Goal: Task Accomplishment & Management: Manage account settings

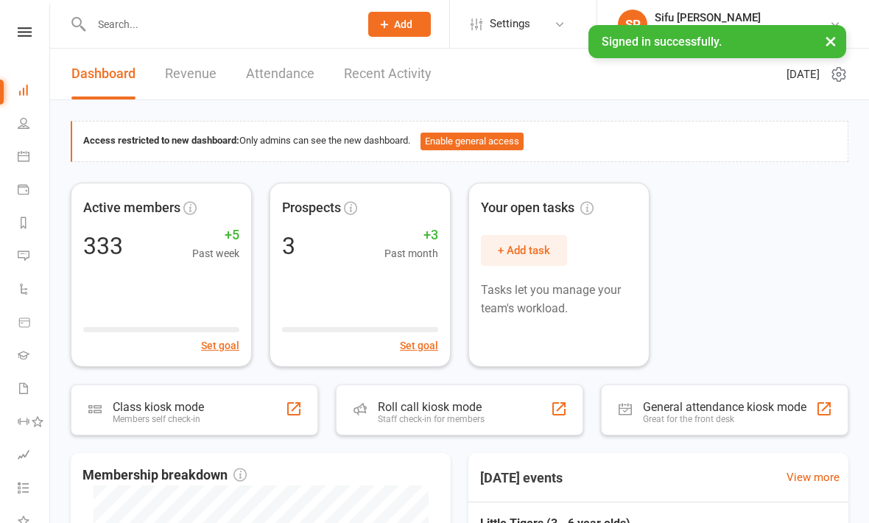
click at [19, 166] on link "Calendar" at bounding box center [34, 157] width 33 height 33
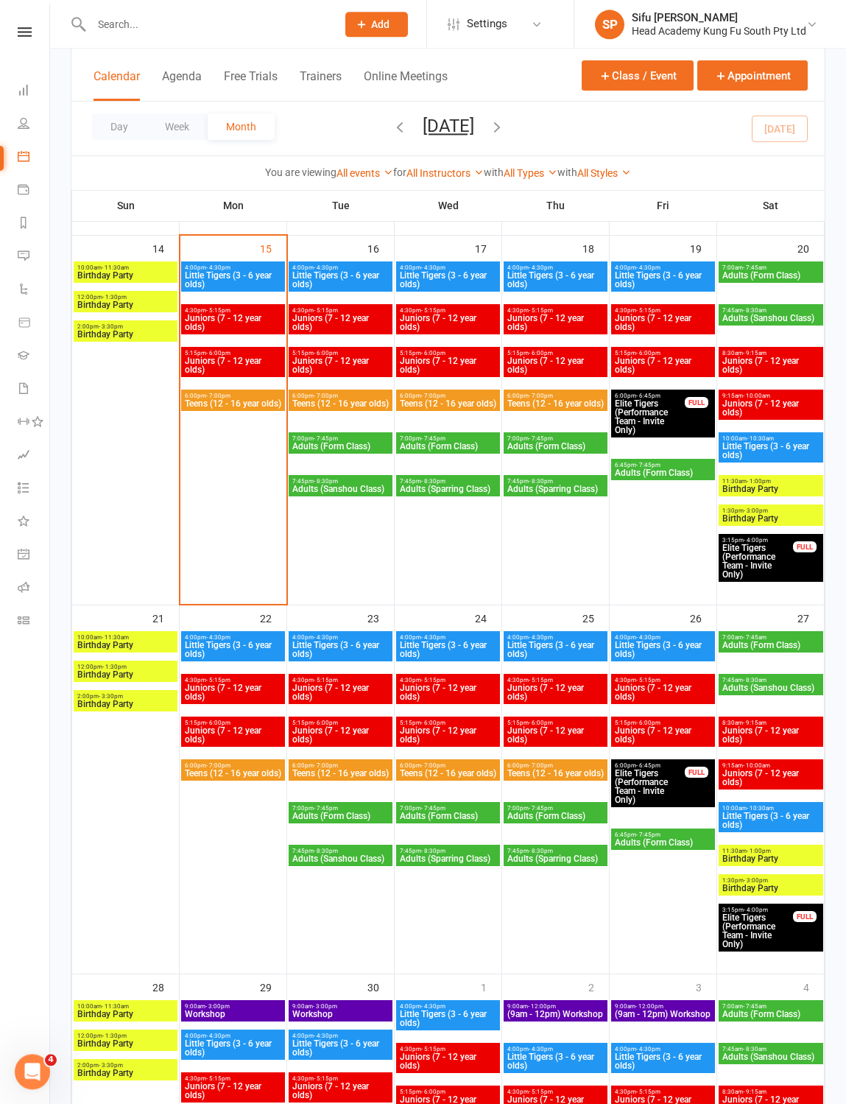
scroll to position [815, 0]
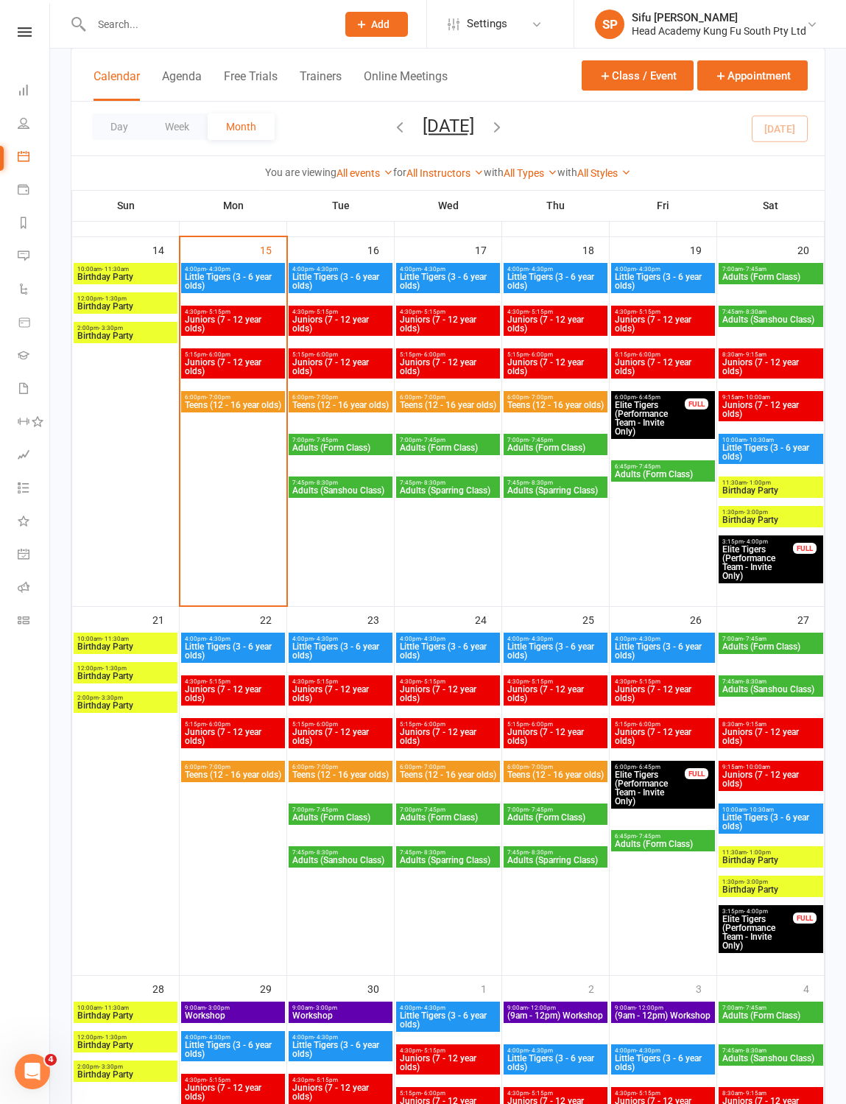
click at [210, 288] on span "Little Tigers (3 - 6 year olds)" at bounding box center [233, 282] width 98 height 18
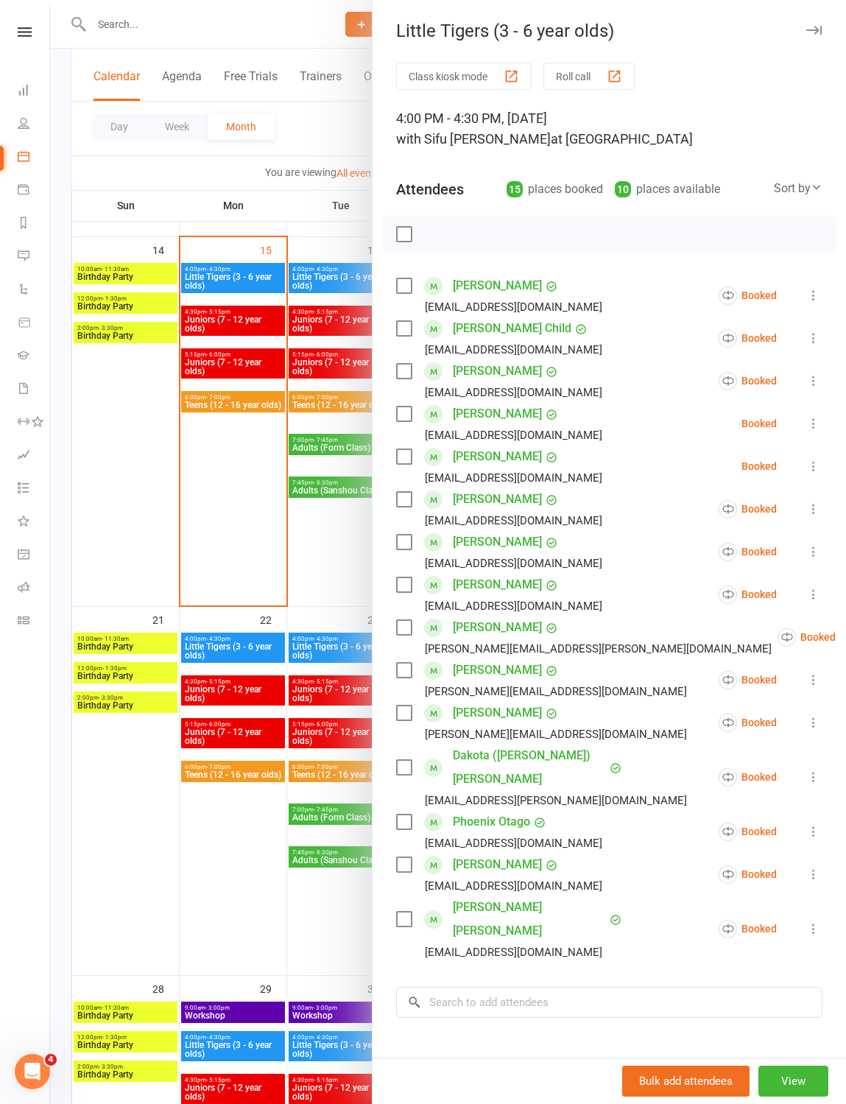
click at [401, 522] on label at bounding box center [403, 864] width 15 height 15
click at [393, 522] on div "Class kiosk mode Roll call 4:00 PM - 4:30 PM, [DATE] with [PERSON_NAME] at [GEO…" at bounding box center [610, 645] width 474 height 1164
click at [397, 329] on label at bounding box center [403, 328] width 15 height 15
click at [411, 522] on label at bounding box center [403, 627] width 15 height 15
click at [402, 371] on label at bounding box center [403, 371] width 15 height 15
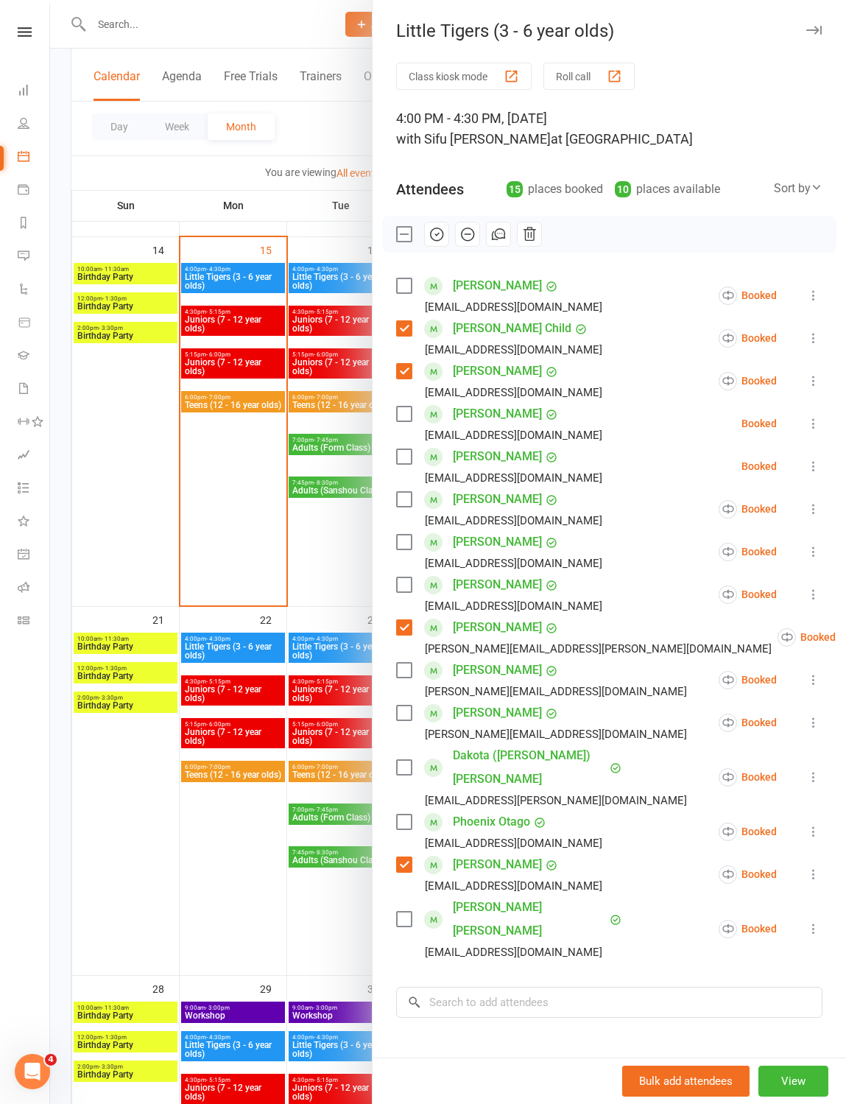
click at [406, 492] on label at bounding box center [403, 499] width 15 height 15
click at [391, 522] on div "Class kiosk mode Roll call 4:00 PM - 4:30 PM, [DATE] with [PERSON_NAME] at [GEO…" at bounding box center [610, 645] width 474 height 1164
click at [389, 522] on div "Class kiosk mode Roll call 4:00 PM - 4:30 PM, [DATE] with [PERSON_NAME] at [GEO…" at bounding box center [610, 645] width 474 height 1164
click at [405, 522] on div "[EMAIL_ADDRESS][DOMAIN_NAME]" at bounding box center [502, 520] width 212 height 19
click at [410, 522] on label at bounding box center [403, 542] width 15 height 15
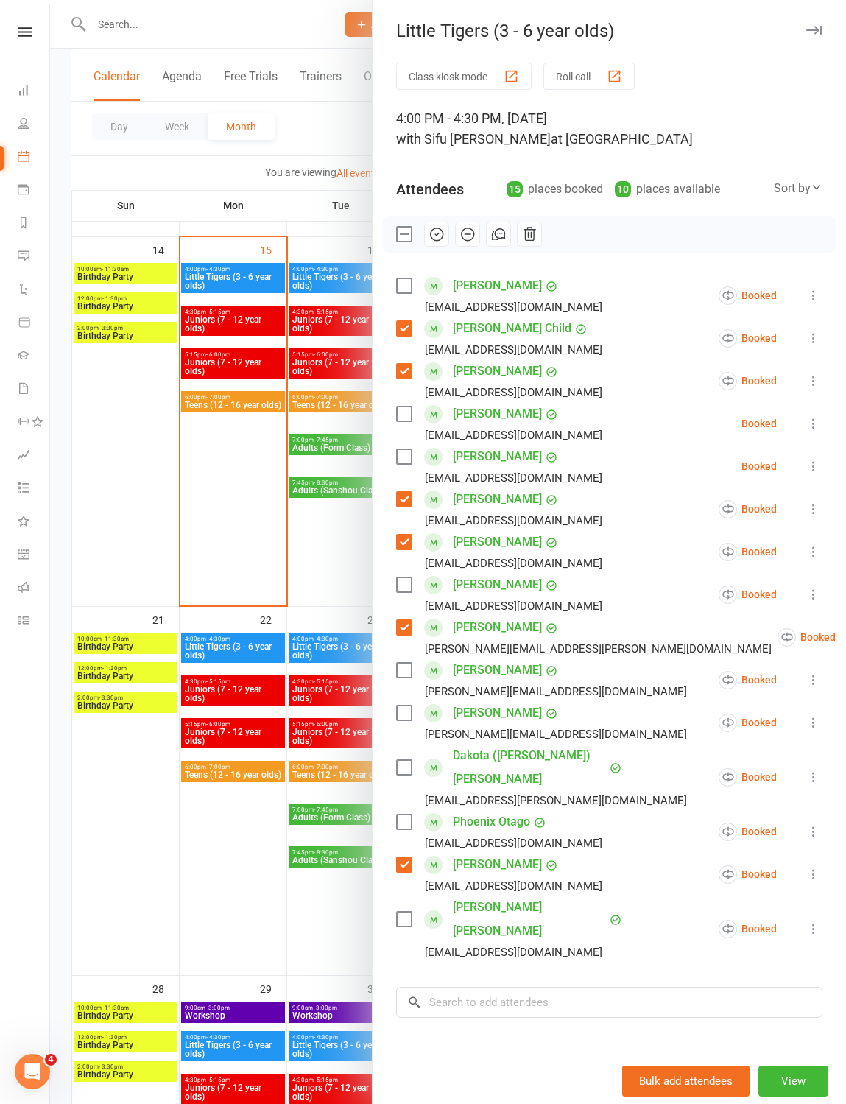
click at [432, 235] on icon "button" at bounding box center [437, 234] width 16 height 16
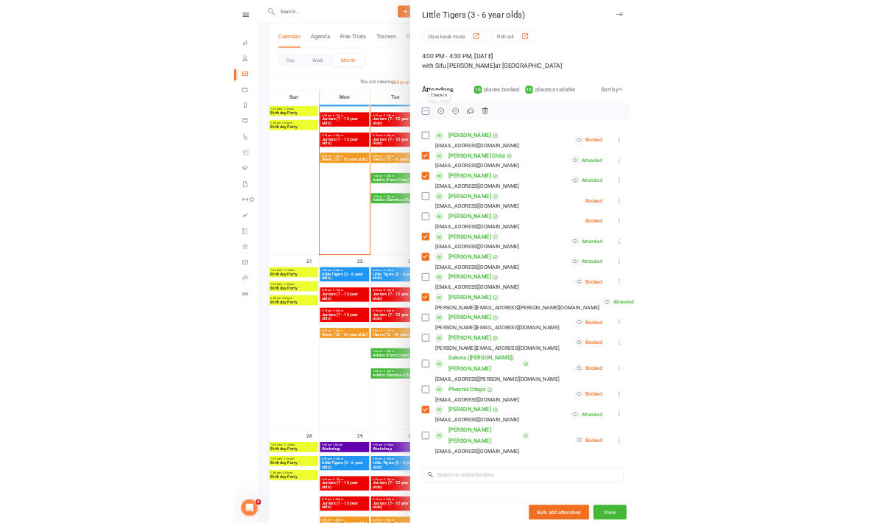
scroll to position [1174, 0]
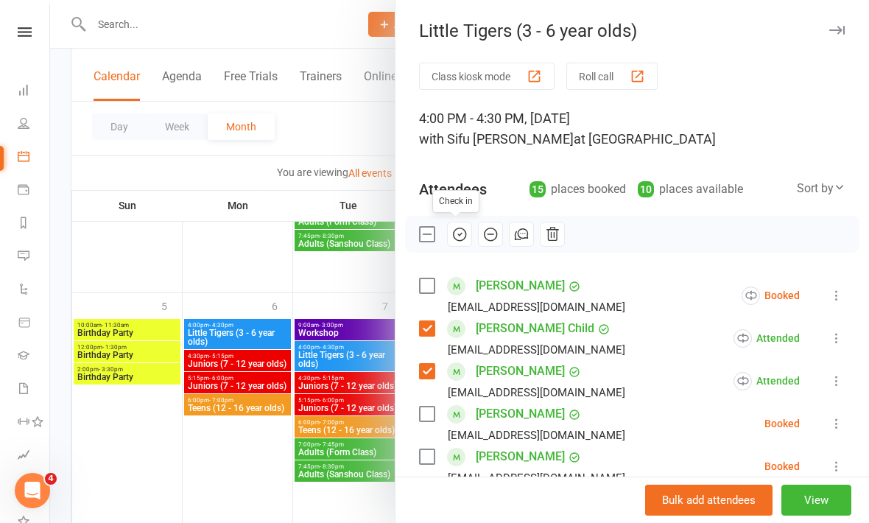
click at [216, 267] on div at bounding box center [459, 261] width 819 height 523
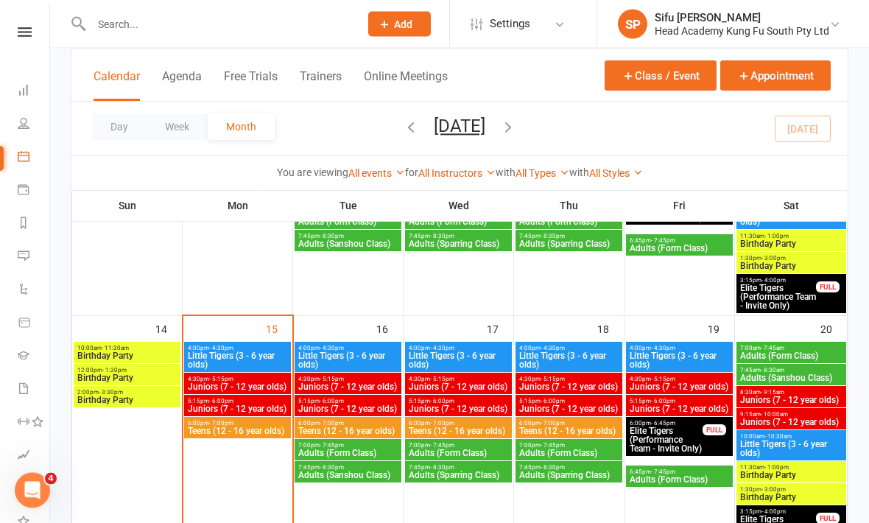
scroll to position [514, 0]
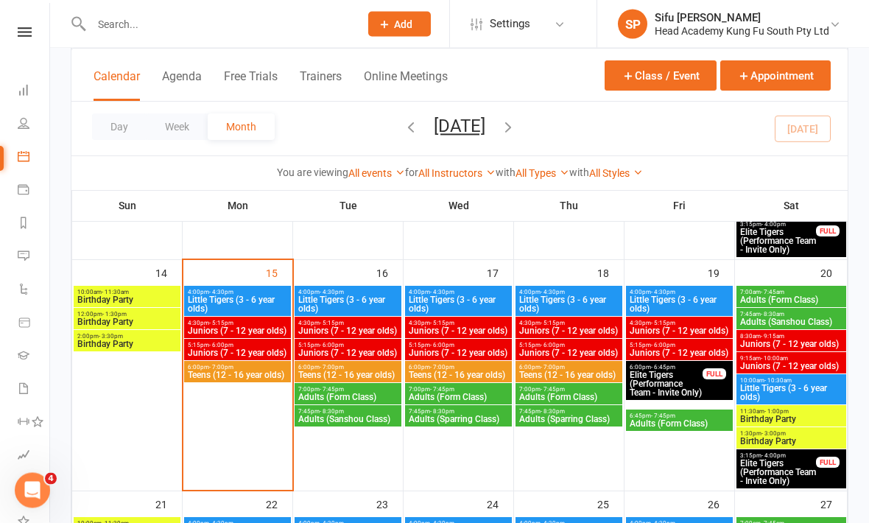
click at [269, 299] on span "Little Tigers (3 - 6 year olds)" at bounding box center [237, 305] width 101 height 18
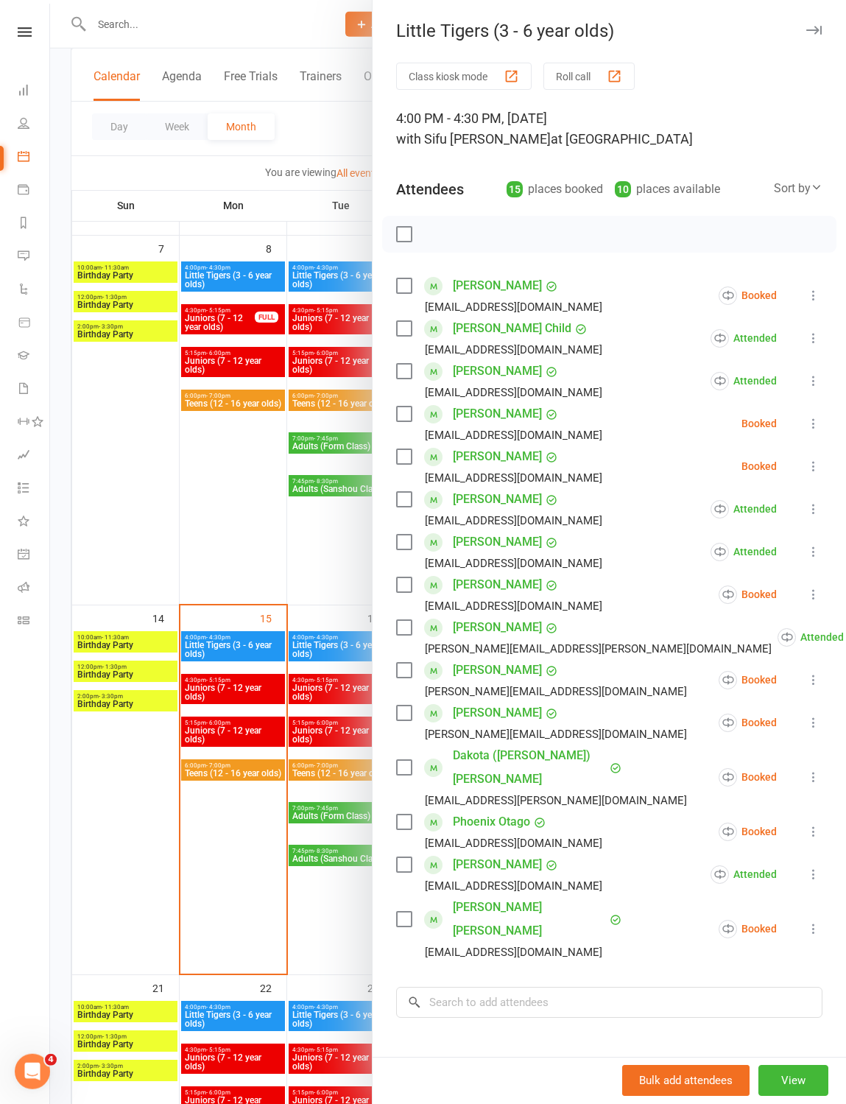
scroll to position [449, 0]
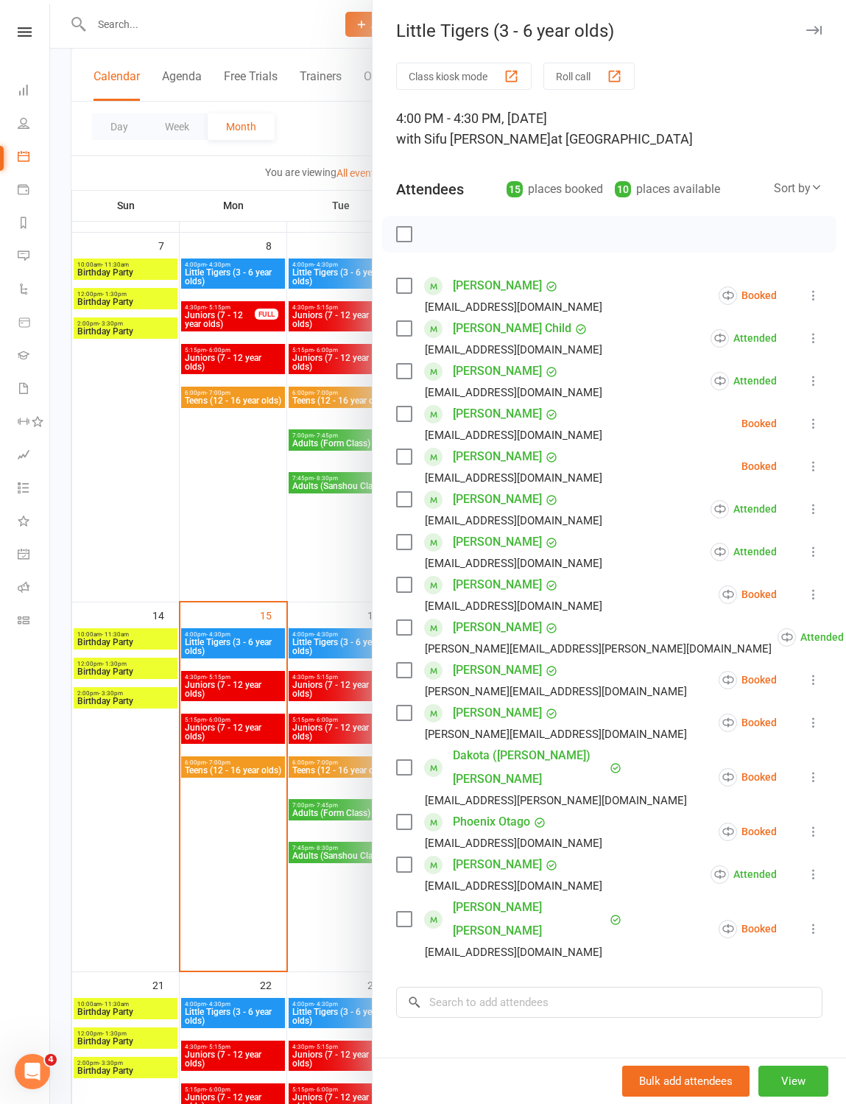
click at [816, 29] on icon "button" at bounding box center [814, 30] width 15 height 9
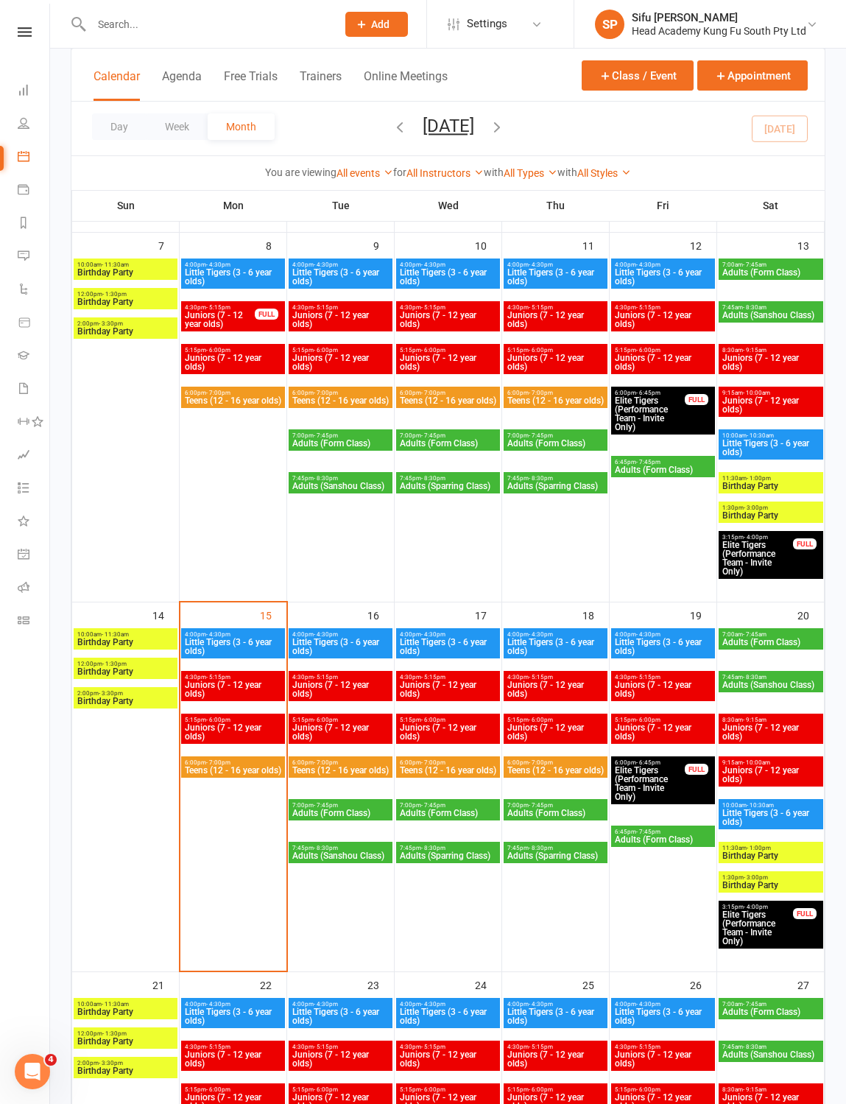
click at [250, 522] on span "4:30pm - 5:15pm" at bounding box center [233, 677] width 98 height 7
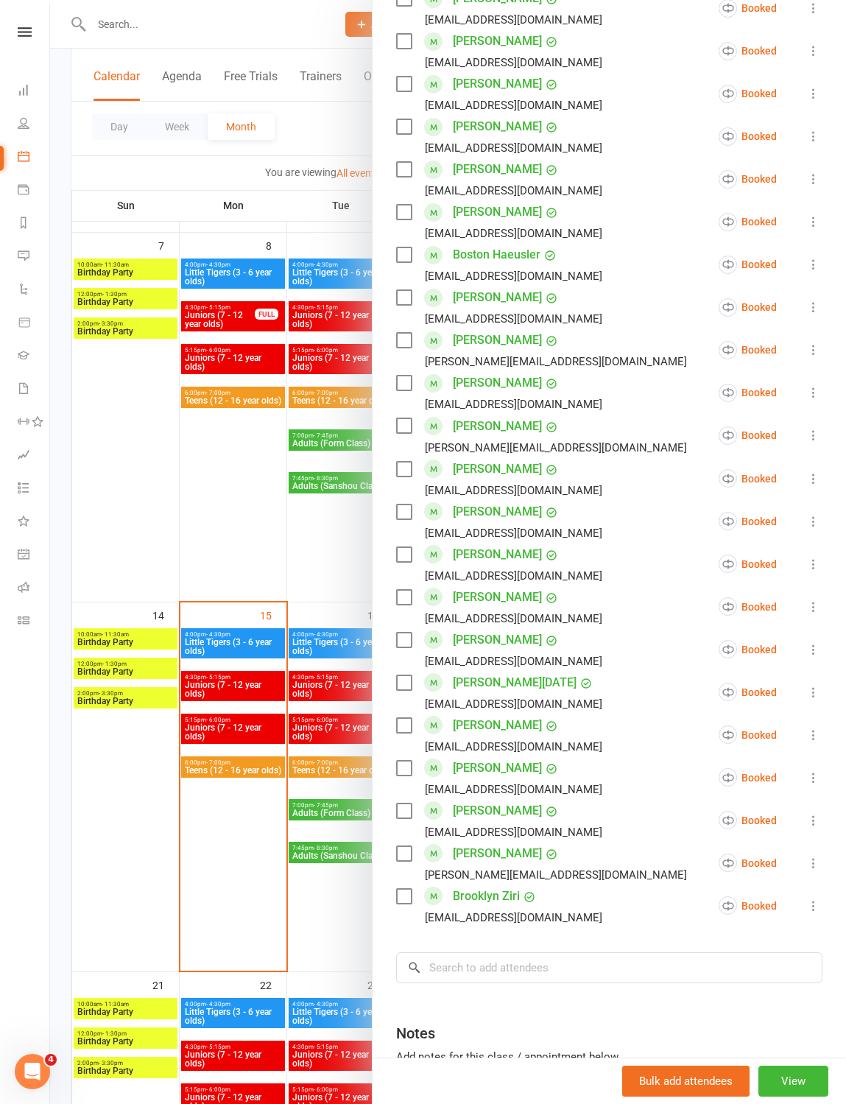
scroll to position [505, 0]
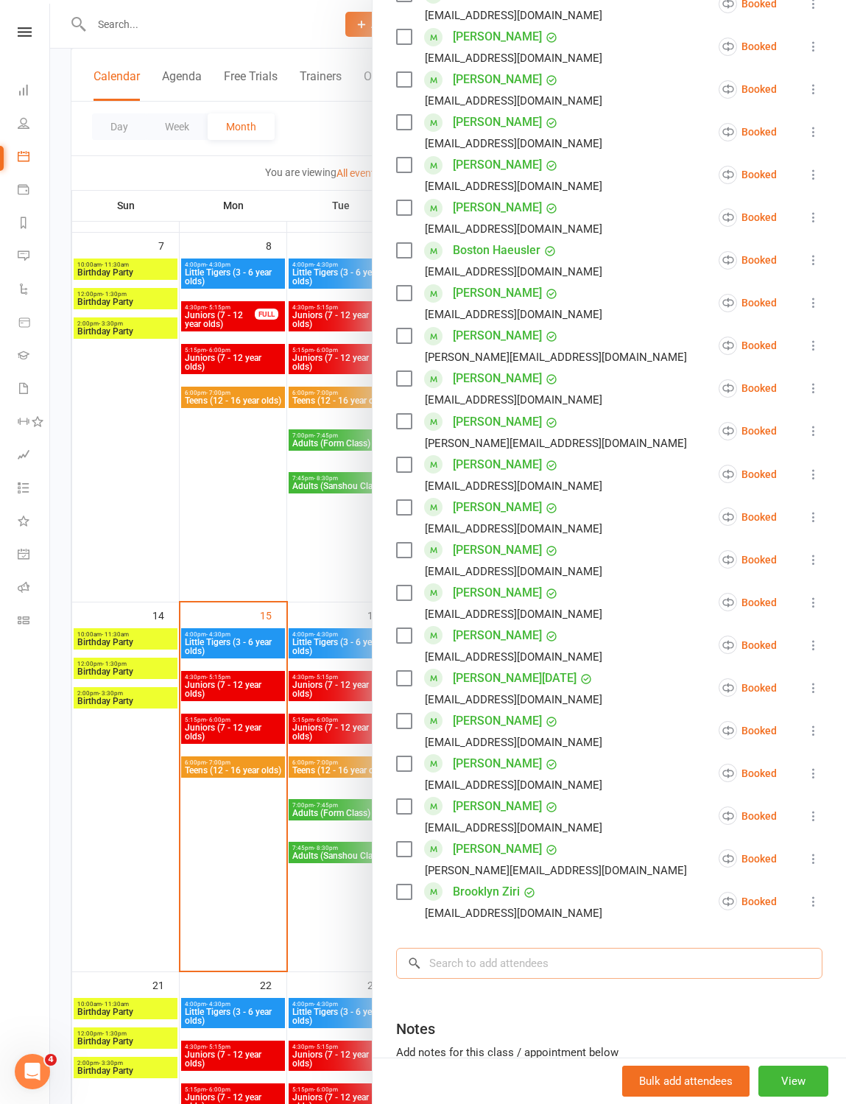
click at [558, 522] on input "search" at bounding box center [609, 963] width 427 height 31
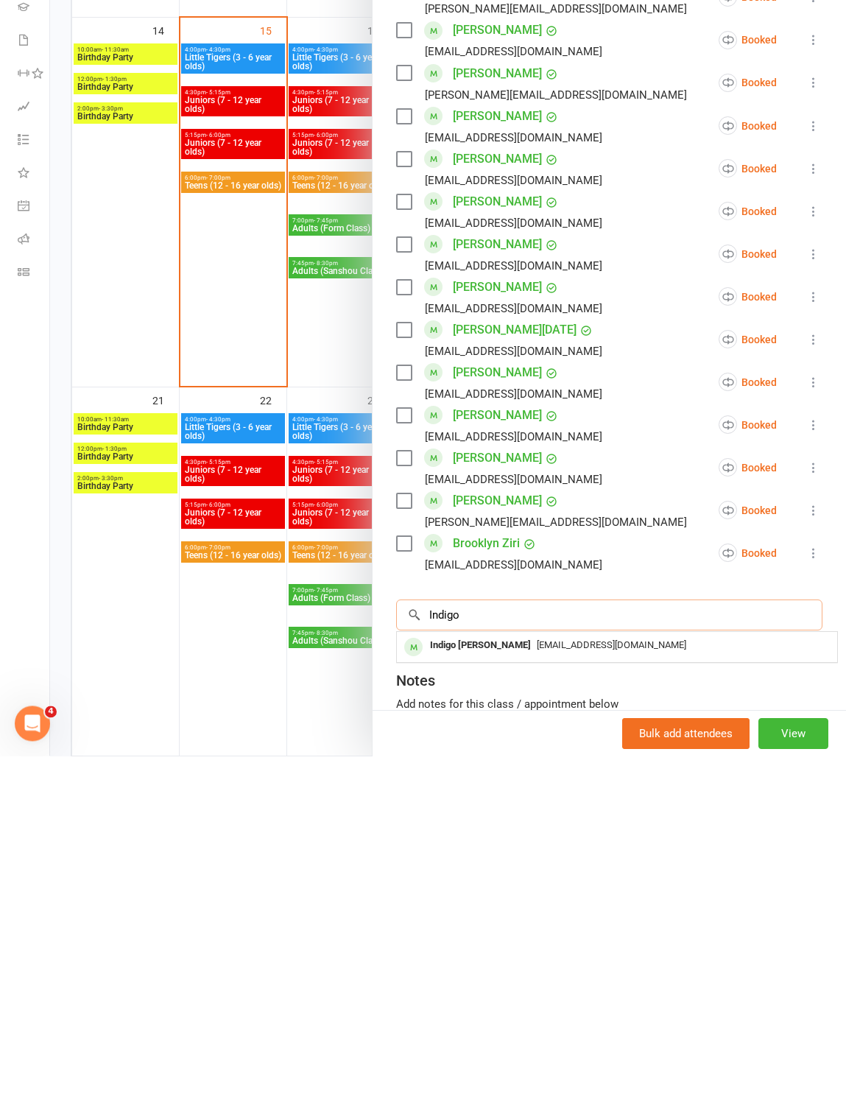
type input "Indigo"
click at [572, 522] on div "[EMAIL_ADDRESS][DOMAIN_NAME]" at bounding box center [617, 993] width 429 height 21
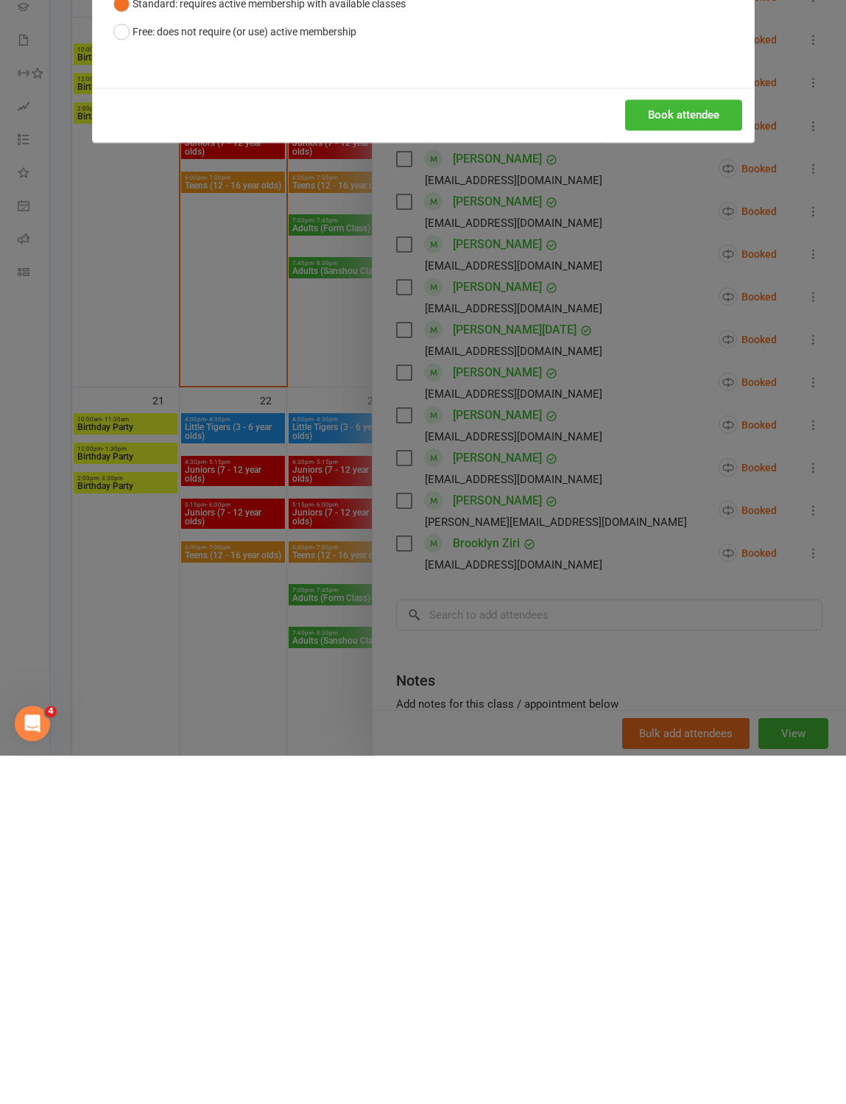
scroll to position [1034, 0]
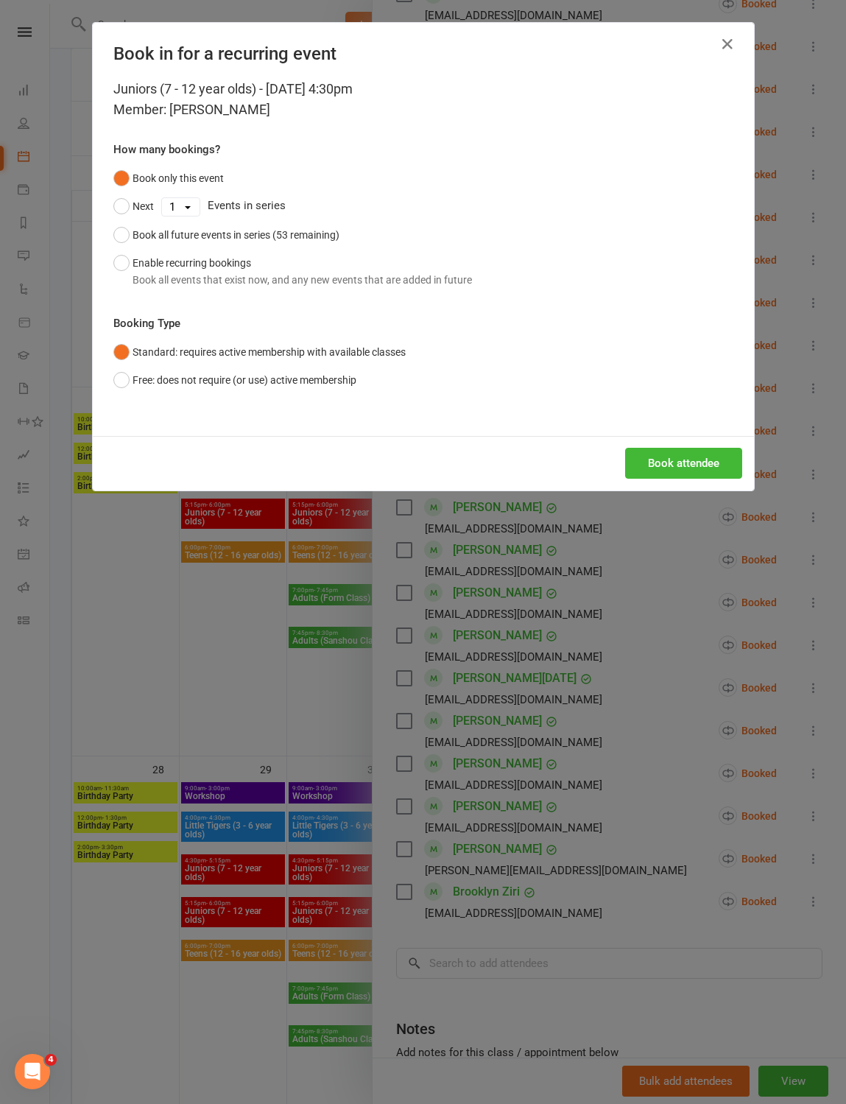
click at [148, 394] on button "Free: does not require (or use) active membership" at bounding box center [234, 380] width 243 height 28
click at [715, 479] on button "Book attendee" at bounding box center [683, 463] width 117 height 31
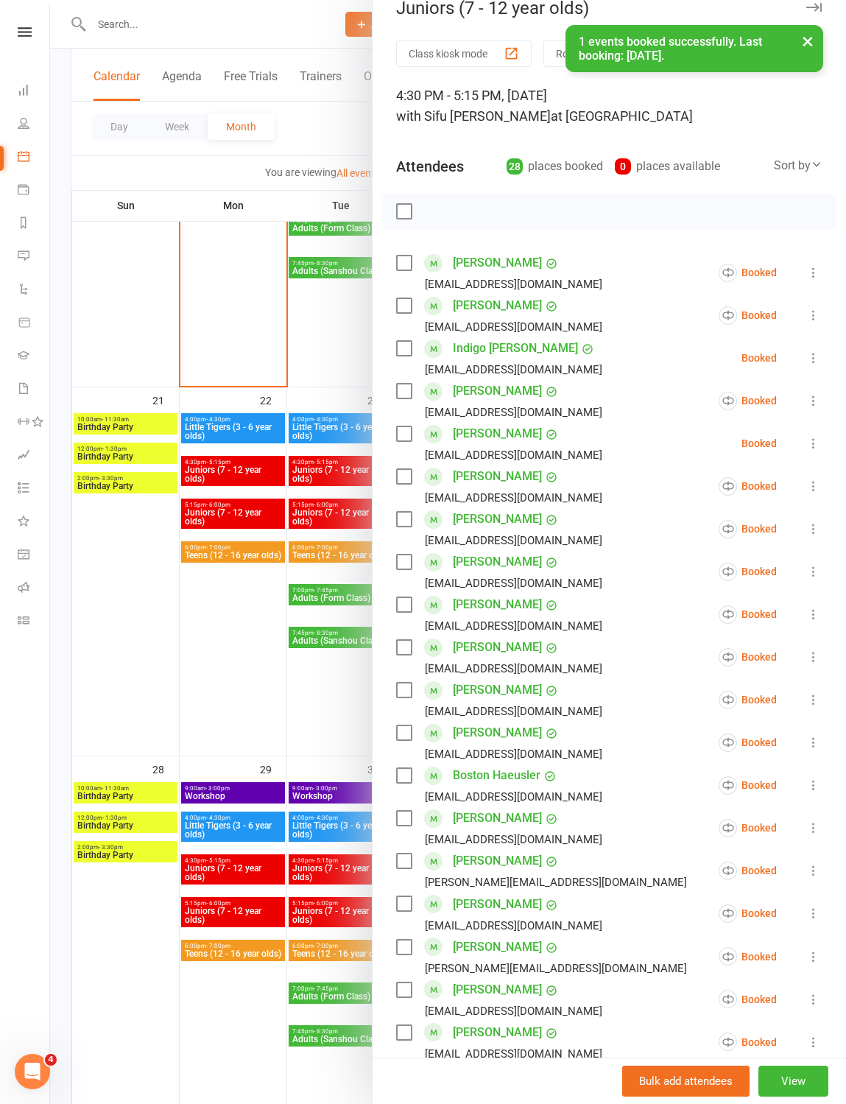
scroll to position [27, 0]
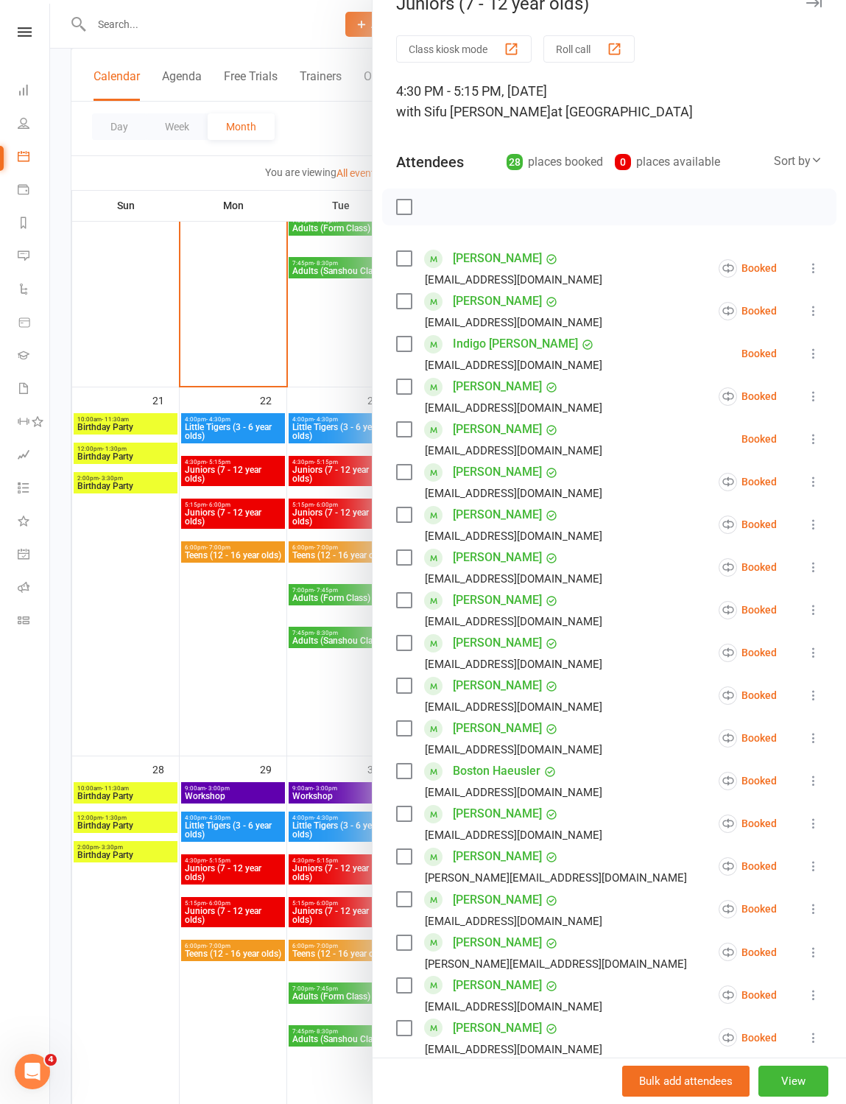
click at [416, 331] on div "[EMAIL_ADDRESS][DOMAIN_NAME]" at bounding box center [502, 322] width 212 height 19
click at [399, 351] on label at bounding box center [403, 344] width 15 height 15
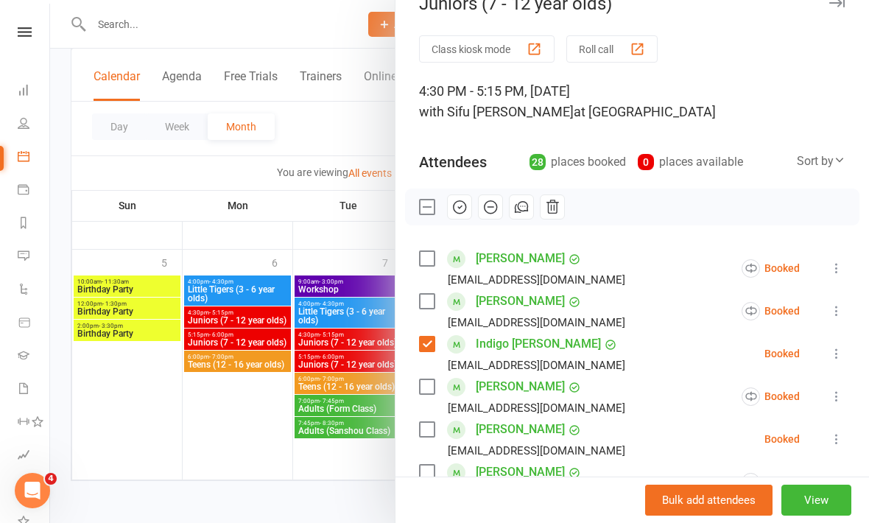
scroll to position [1230, 0]
click at [268, 216] on div at bounding box center [459, 261] width 819 height 523
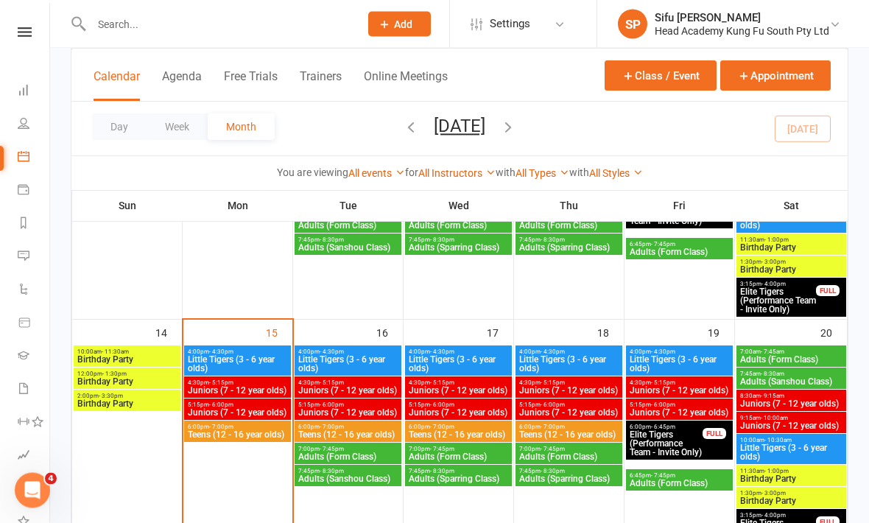
scroll to position [499, 0]
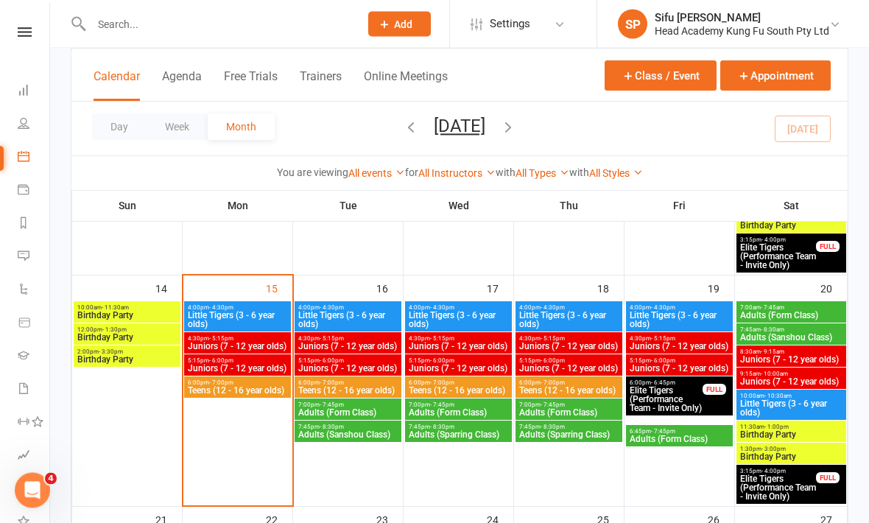
click at [259, 346] on span "Juniors (7 - 12 year olds)" at bounding box center [237, 347] width 101 height 9
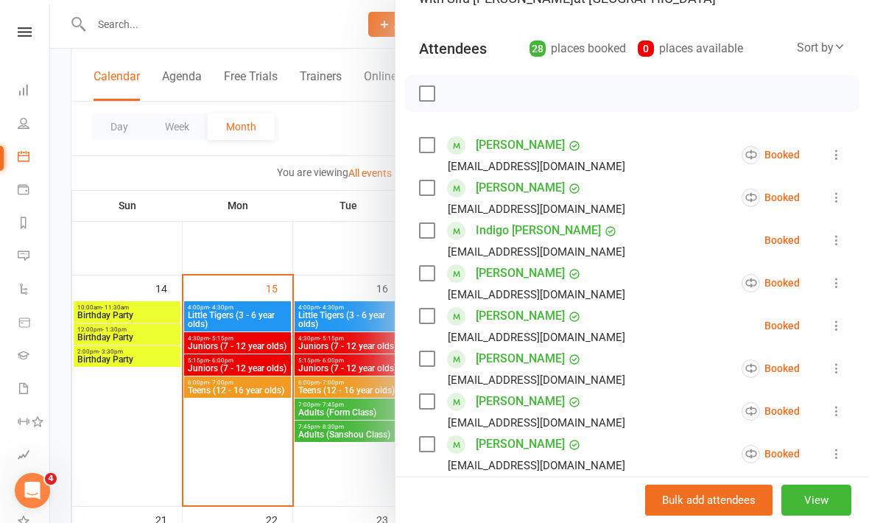
scroll to position [141, 0]
click at [428, 190] on label at bounding box center [426, 187] width 15 height 15
click at [423, 237] on label at bounding box center [426, 229] width 15 height 15
click at [432, 265] on label at bounding box center [426, 272] width 15 height 15
click at [424, 353] on label at bounding box center [426, 358] width 15 height 15
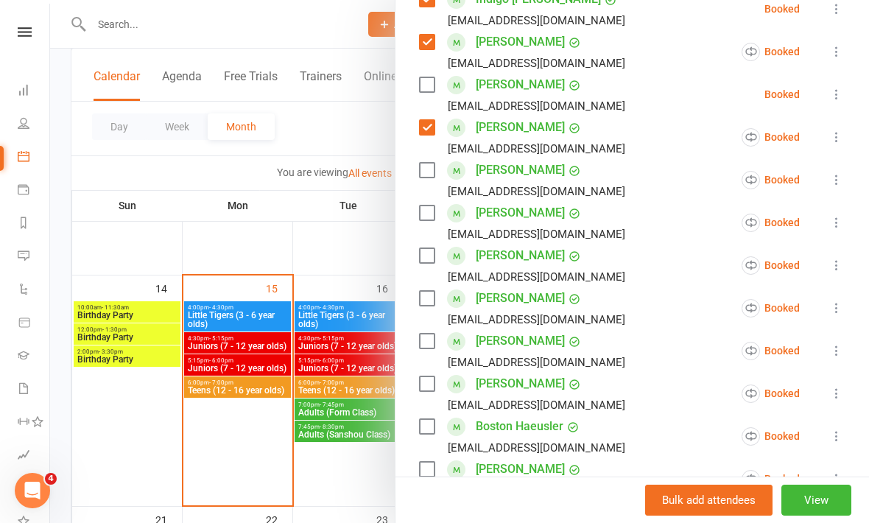
scroll to position [371, 0]
click at [432, 218] on label at bounding box center [426, 213] width 15 height 15
click at [429, 122] on label at bounding box center [426, 128] width 15 height 15
click at [433, 294] on label at bounding box center [426, 299] width 15 height 15
click at [424, 348] on label at bounding box center [426, 341] width 15 height 15
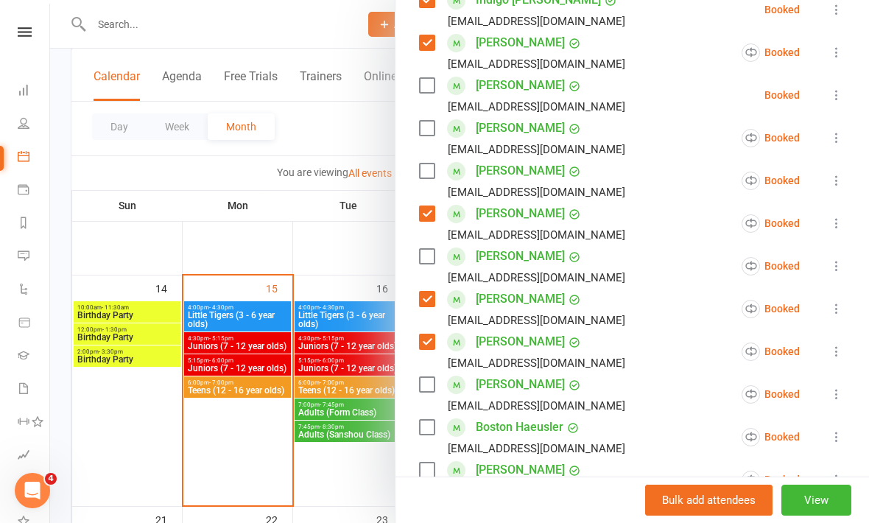
click at [424, 384] on label at bounding box center [426, 384] width 15 height 15
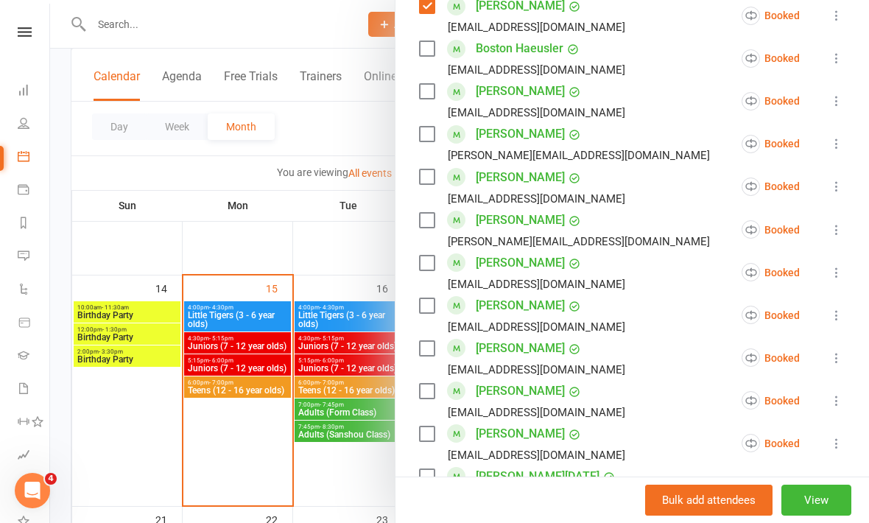
scroll to position [749, 0]
click at [425, 182] on label at bounding box center [426, 177] width 15 height 15
click at [424, 228] on label at bounding box center [426, 221] width 15 height 15
click at [424, 264] on label at bounding box center [426, 263] width 15 height 15
click at [429, 308] on label at bounding box center [426, 306] width 15 height 15
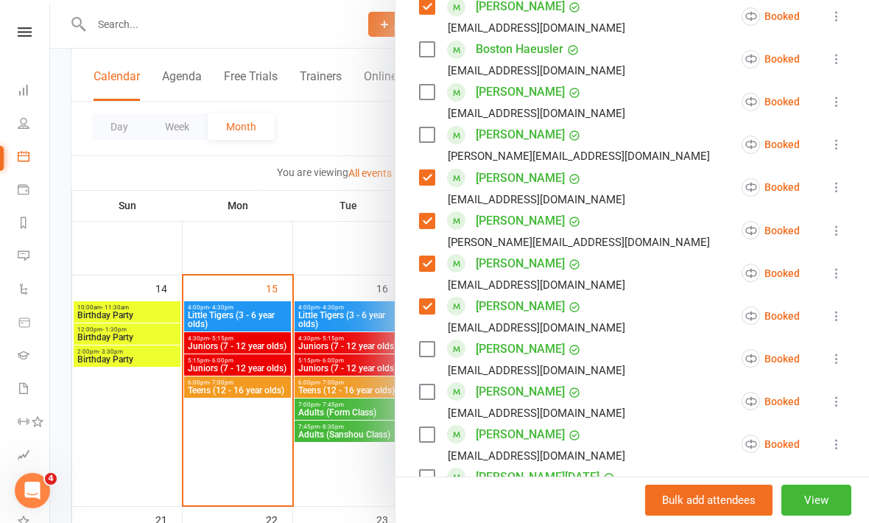
click at [424, 355] on label at bounding box center [426, 349] width 15 height 15
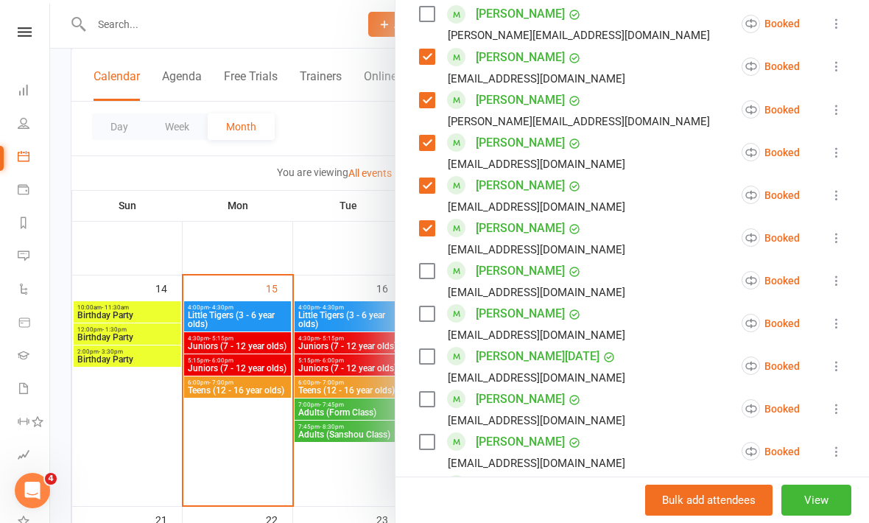
scroll to position [871, 0]
click at [429, 398] on label at bounding box center [426, 398] width 15 height 15
click at [425, 446] on label at bounding box center [426, 441] width 15 height 15
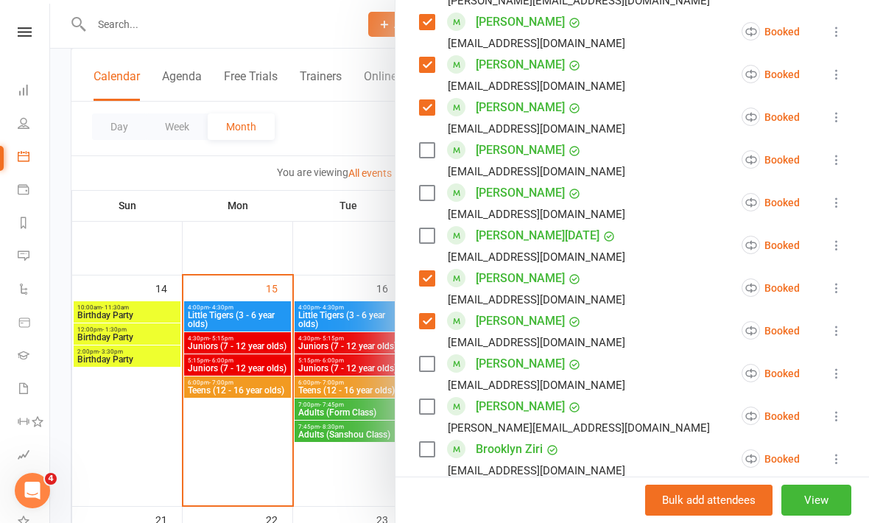
scroll to position [1035, 0]
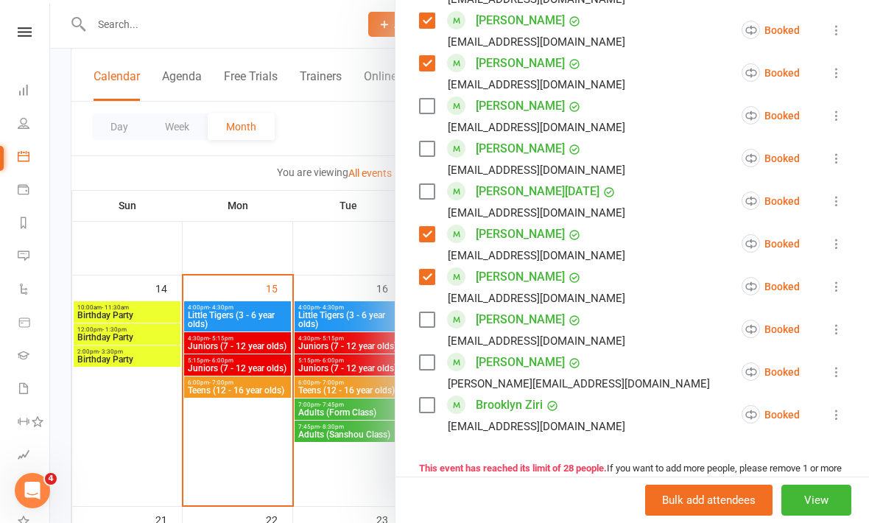
click at [425, 315] on label at bounding box center [426, 319] width 15 height 15
click at [426, 360] on label at bounding box center [426, 362] width 15 height 15
click at [426, 410] on label at bounding box center [426, 405] width 15 height 15
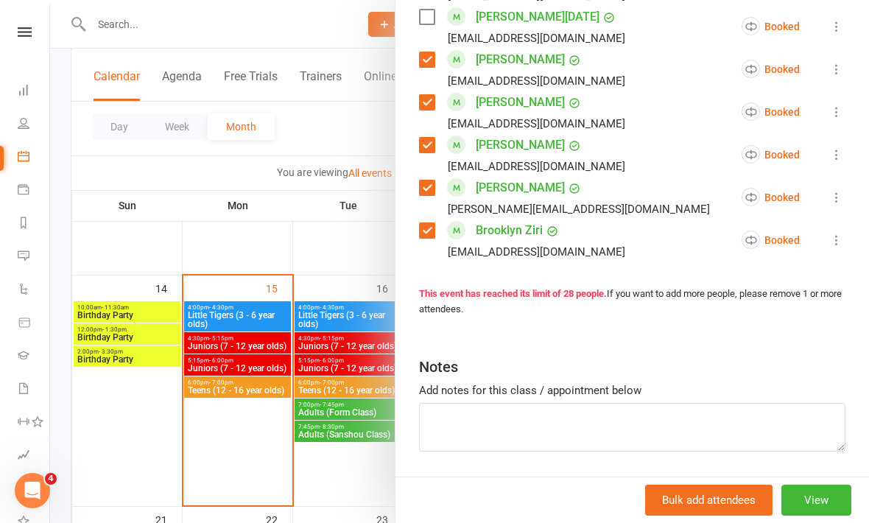
scroll to position [1209, 0]
click at [522, 424] on textarea at bounding box center [632, 428] width 427 height 49
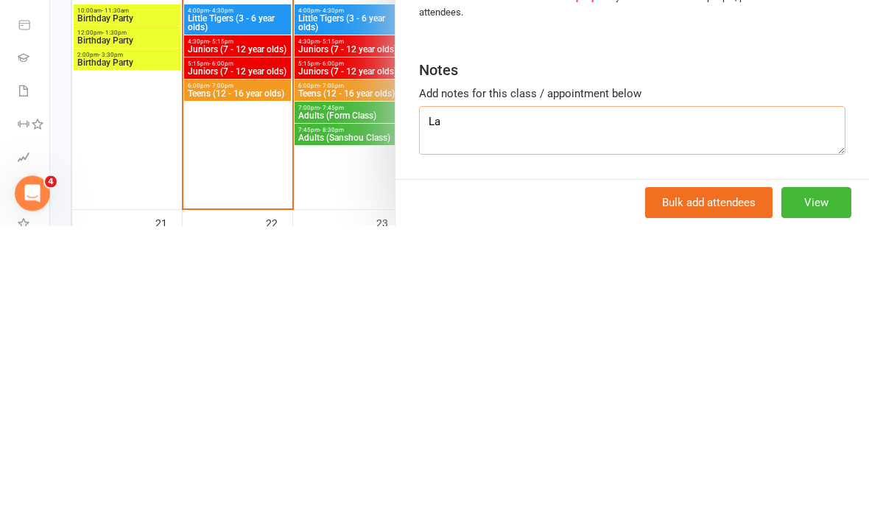
type textarea "L"
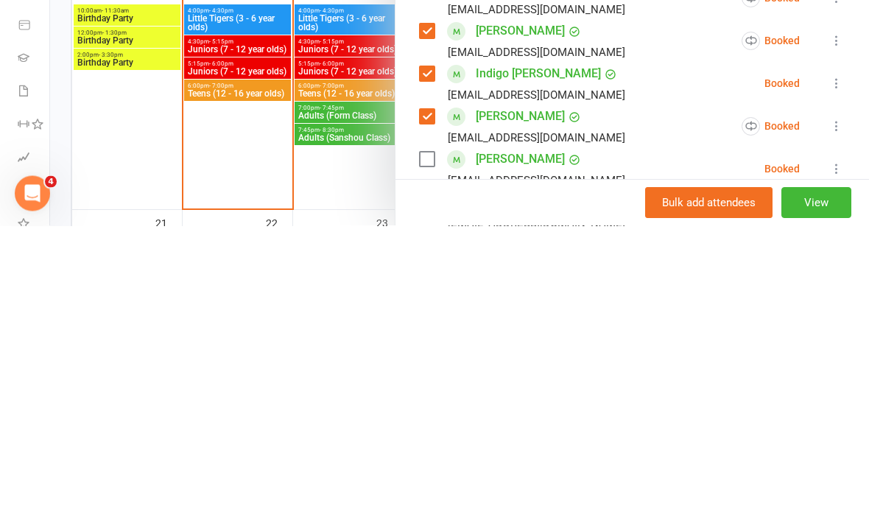
scroll to position [0, 0]
click at [352, 189] on div at bounding box center [459, 261] width 819 height 523
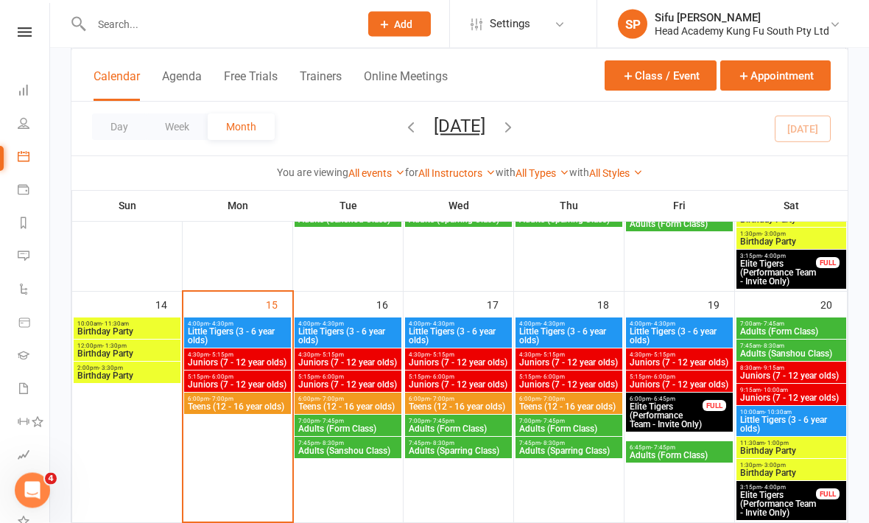
scroll to position [539, 0]
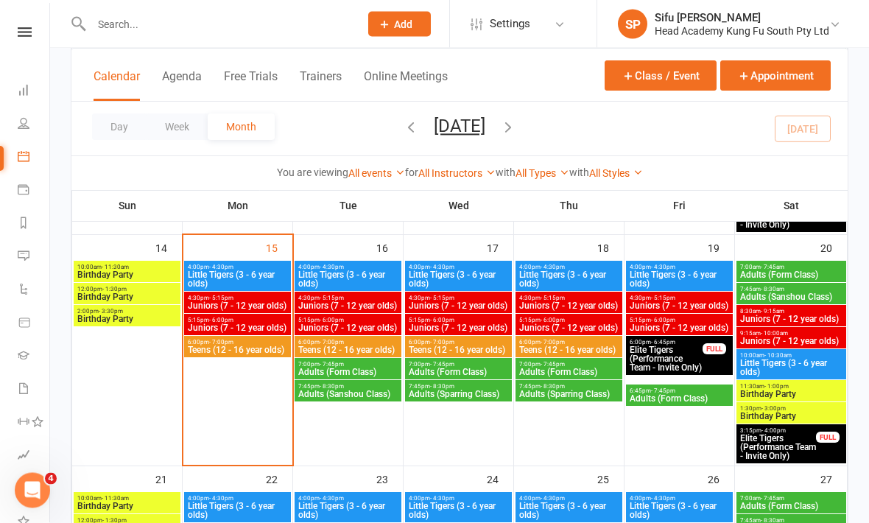
click at [258, 303] on span "Juniors (7 - 12 year olds)" at bounding box center [237, 306] width 101 height 9
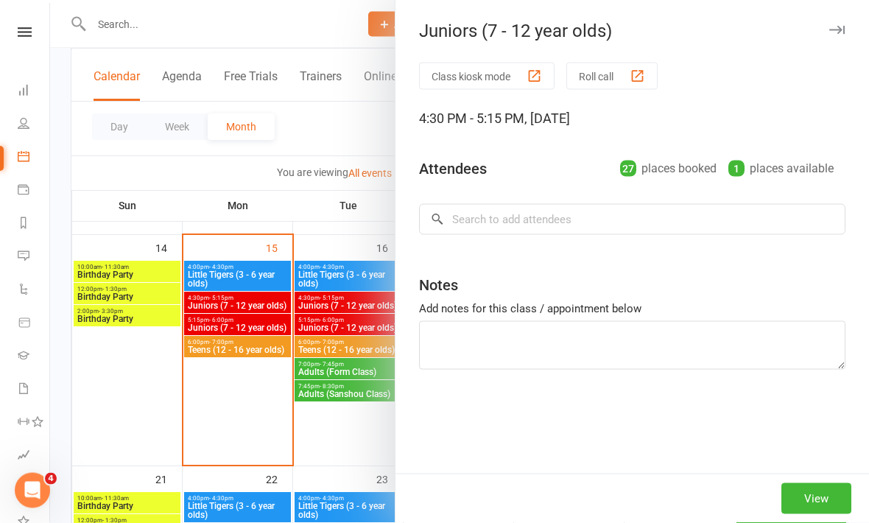
scroll to position [540, 0]
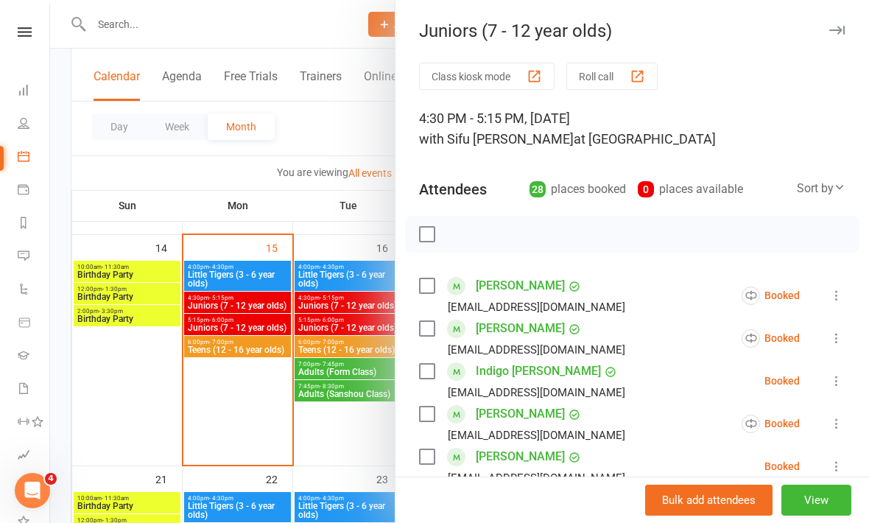
click at [421, 286] on label at bounding box center [426, 285] width 15 height 15
click at [424, 328] on label at bounding box center [426, 328] width 15 height 15
click at [426, 373] on label at bounding box center [426, 371] width 15 height 15
click at [427, 410] on label at bounding box center [426, 414] width 15 height 15
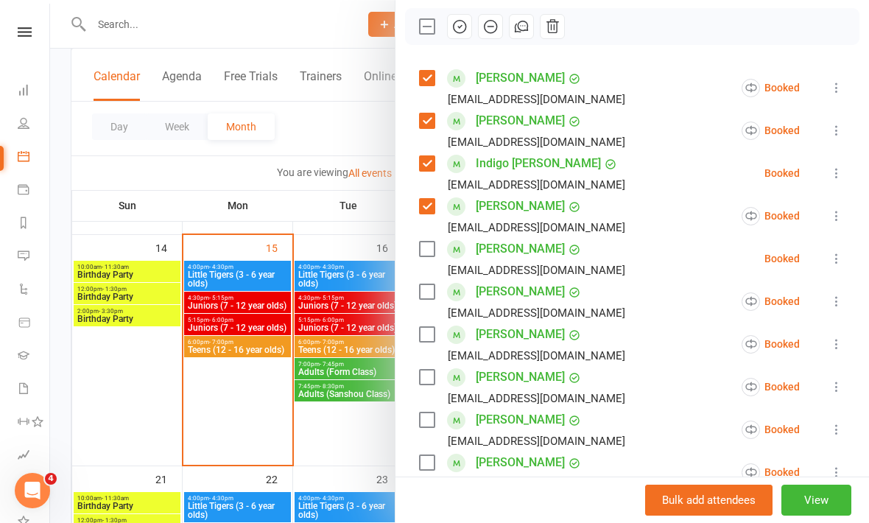
scroll to position [207, 0]
click at [434, 385] on label at bounding box center [426, 378] width 15 height 15
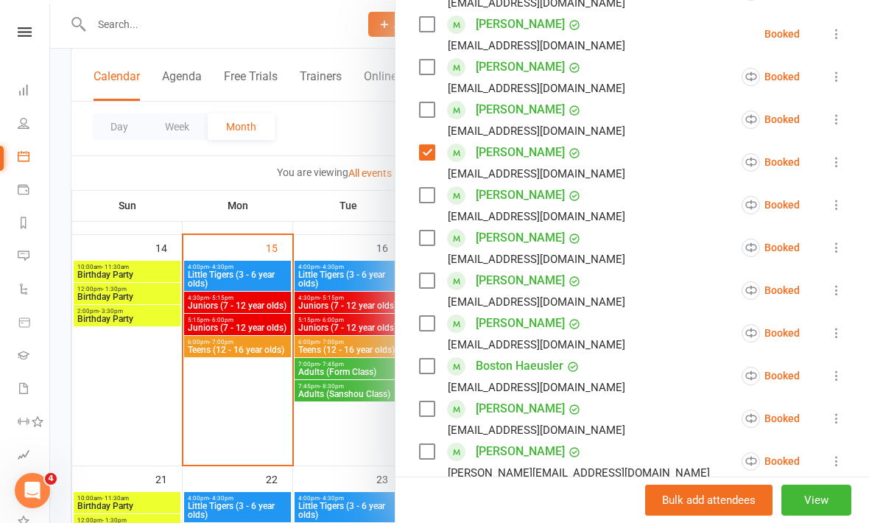
scroll to position [428, 0]
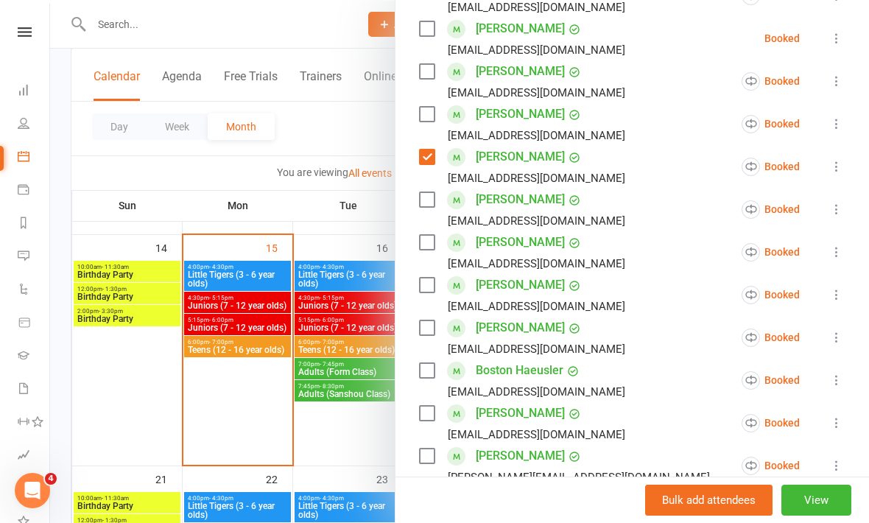
click at [423, 250] on label at bounding box center [426, 242] width 15 height 15
click at [431, 281] on label at bounding box center [426, 285] width 15 height 15
click at [427, 326] on label at bounding box center [426, 327] width 15 height 15
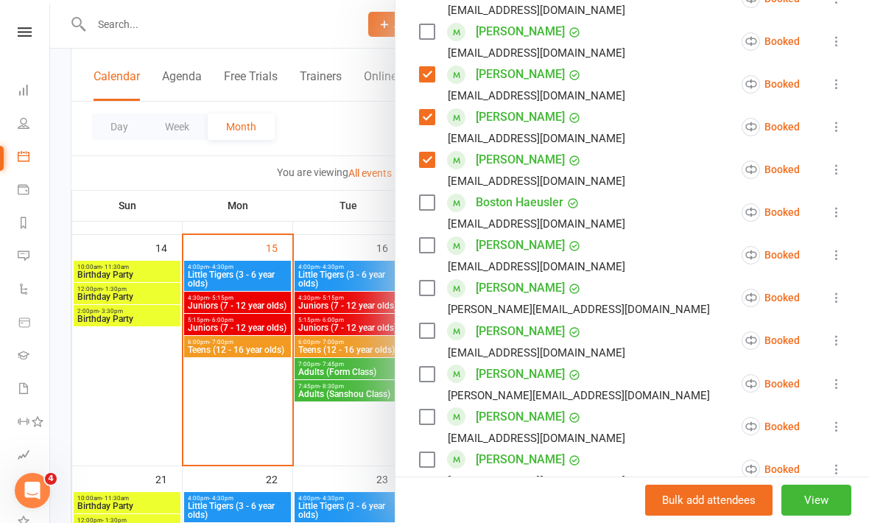
scroll to position [595, 0]
click at [417, 295] on div "Class kiosk mode Roll call 4:30 PM - 5:15 PM, [DATE] with [PERSON_NAME] at [GEO…" at bounding box center [633, 303] width 474 height 1672
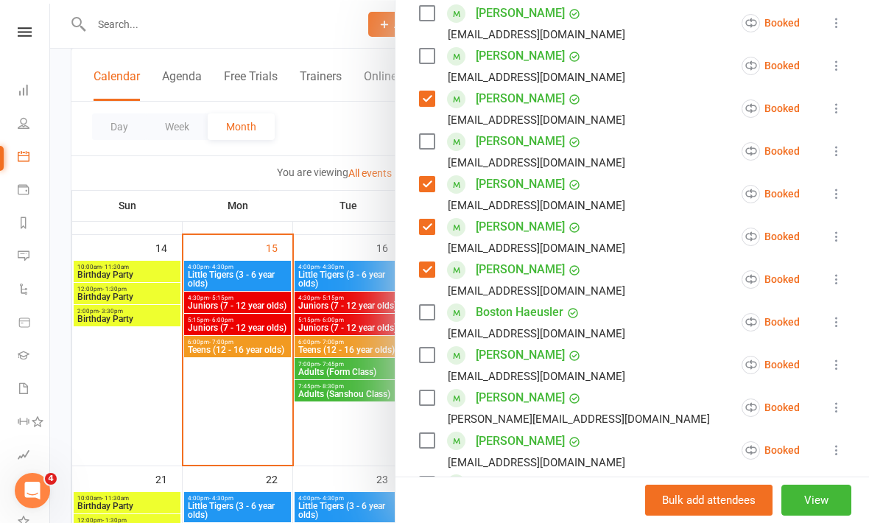
scroll to position [542, 0]
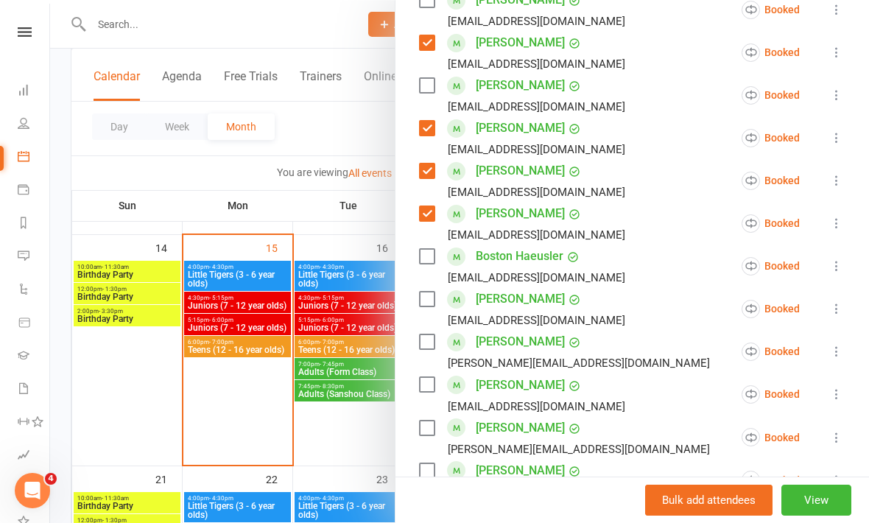
click at [426, 390] on label at bounding box center [426, 384] width 15 height 15
click at [429, 431] on label at bounding box center [426, 428] width 15 height 15
click at [434, 469] on label at bounding box center [426, 470] width 15 height 15
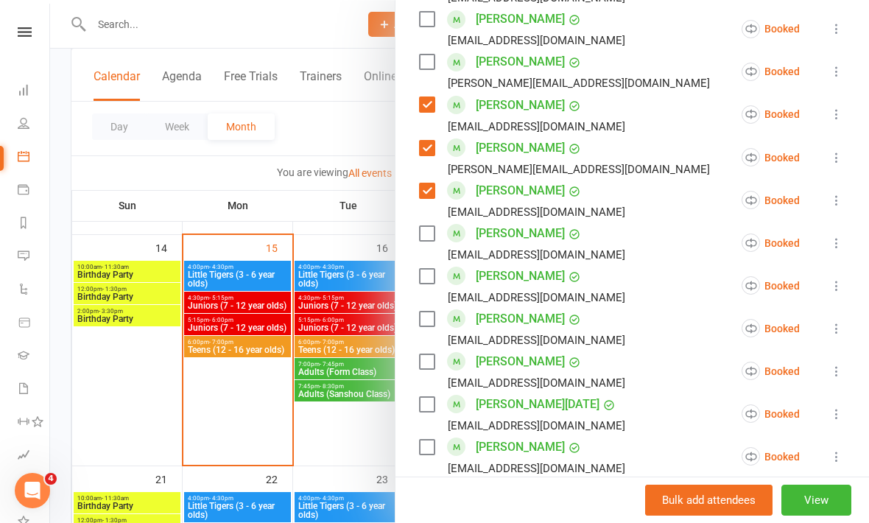
scroll to position [818, 0]
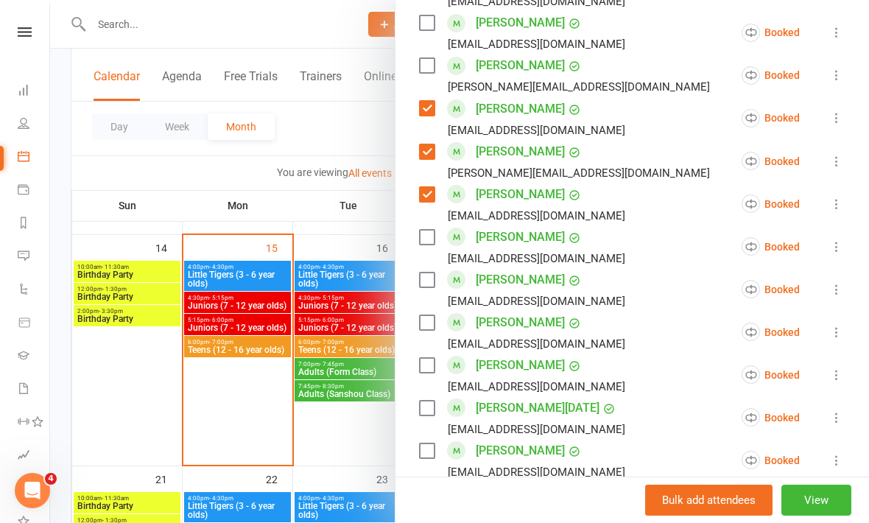
click at [428, 242] on label at bounding box center [426, 237] width 15 height 15
click at [429, 301] on div "[EMAIL_ADDRESS][DOMAIN_NAME]" at bounding box center [525, 301] width 212 height 19
click at [427, 287] on label at bounding box center [426, 280] width 15 height 15
click at [433, 457] on label at bounding box center [426, 450] width 15 height 15
click at [427, 494] on label at bounding box center [426, 493] width 15 height 15
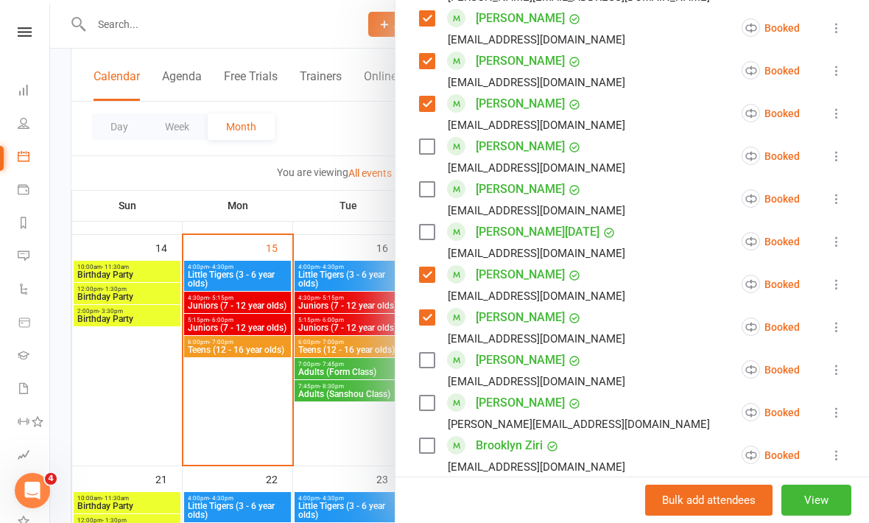
scroll to position [1025, 0]
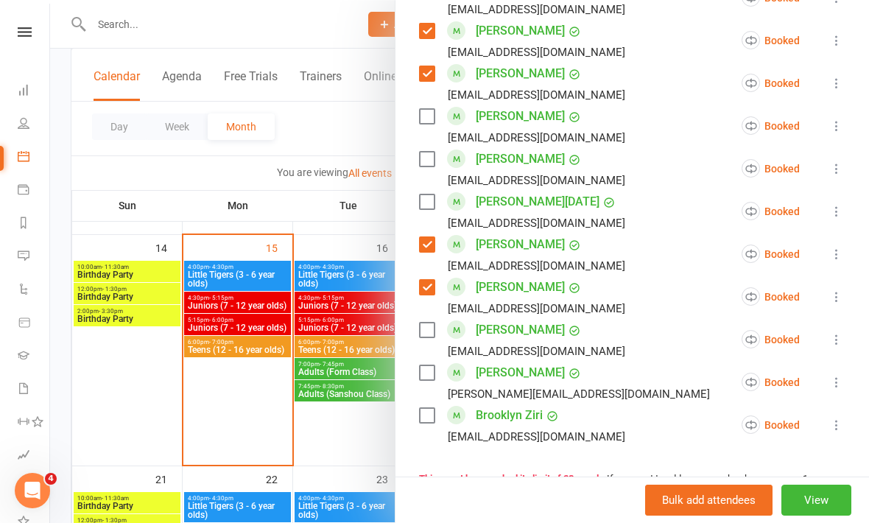
click at [421, 337] on label at bounding box center [426, 330] width 15 height 15
click at [422, 380] on label at bounding box center [426, 372] width 15 height 15
click at [425, 420] on label at bounding box center [426, 415] width 15 height 15
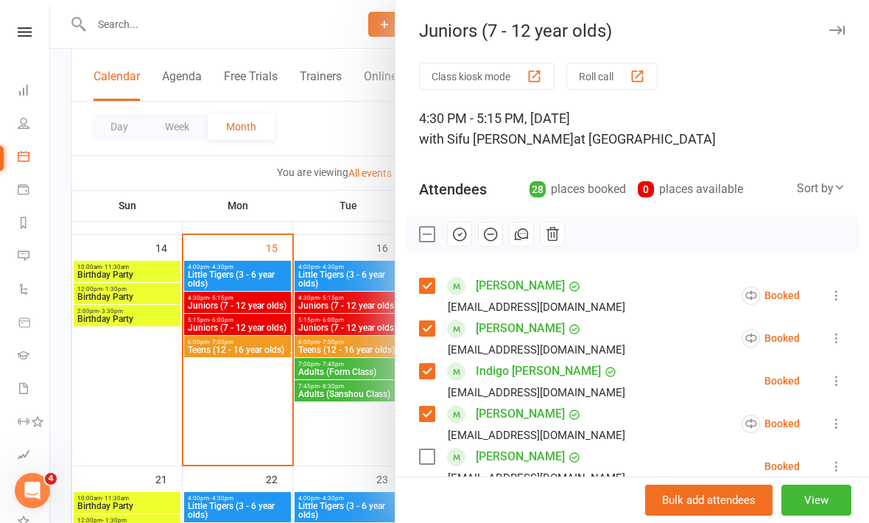
scroll to position [0, 0]
click at [463, 239] on icon "button" at bounding box center [460, 234] width 16 height 16
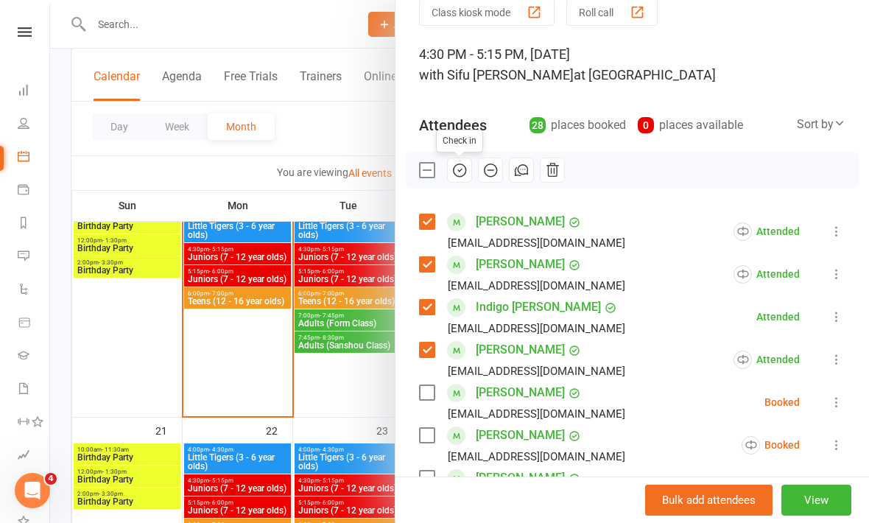
scroll to position [56, 0]
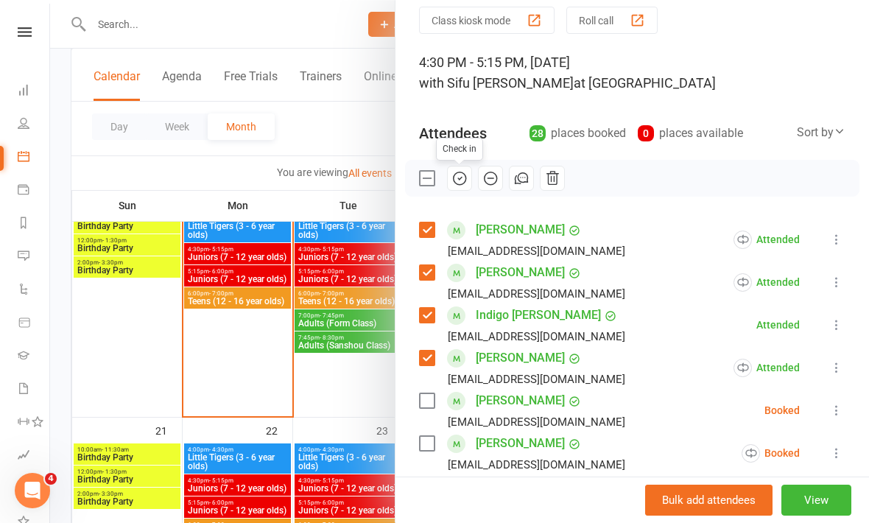
click at [823, 509] on button "View" at bounding box center [817, 500] width 70 height 31
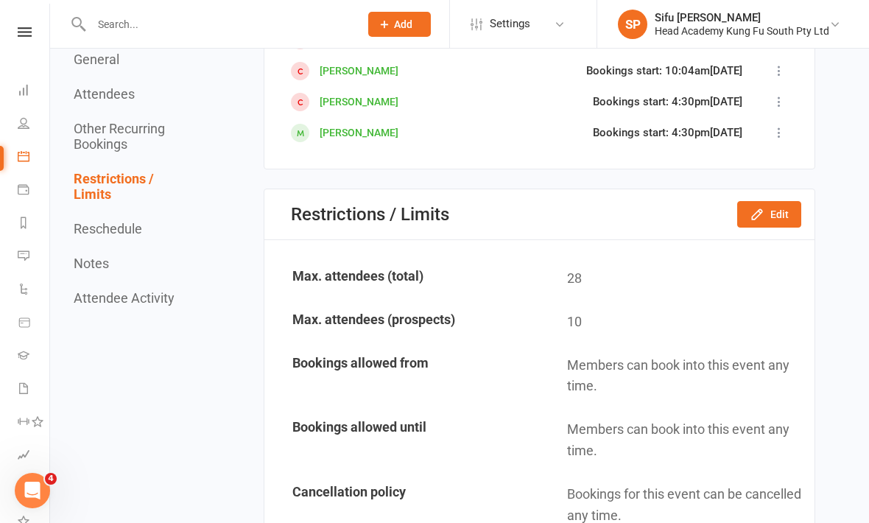
scroll to position [2445, 0]
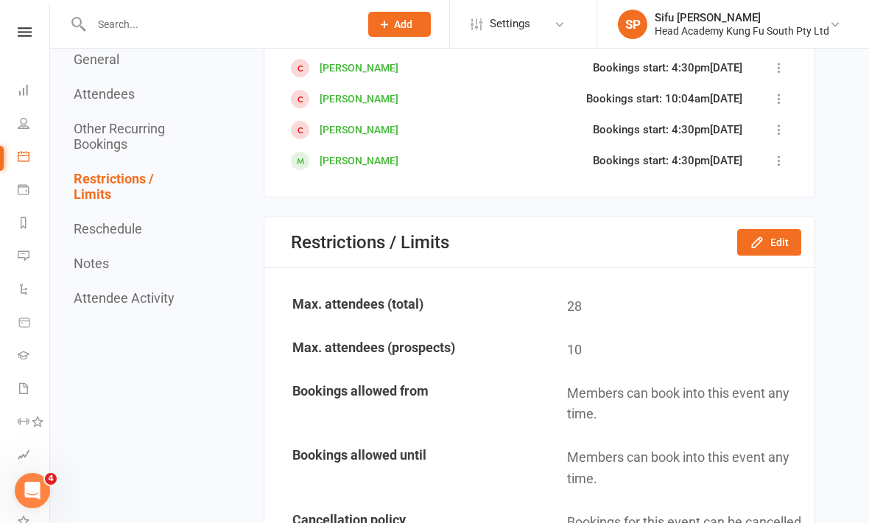
click at [768, 231] on button "Edit" at bounding box center [769, 242] width 64 height 27
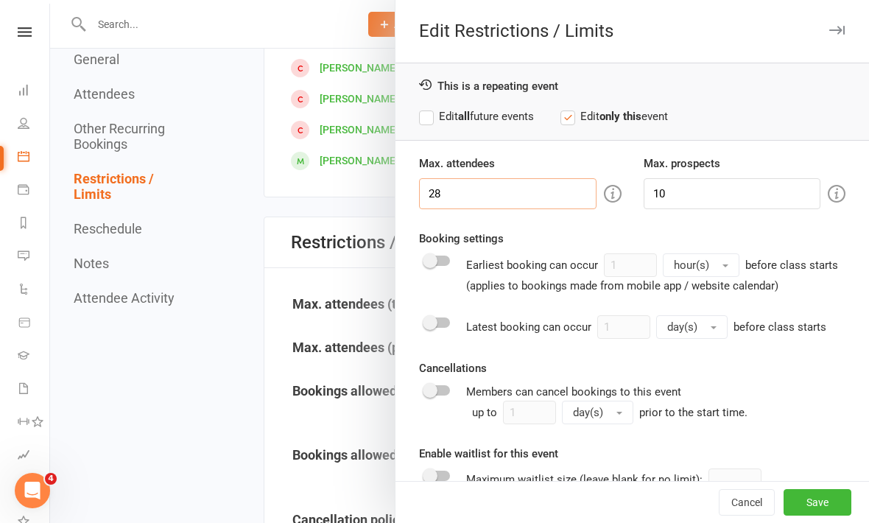
click at [466, 185] on input "28" at bounding box center [508, 193] width 178 height 31
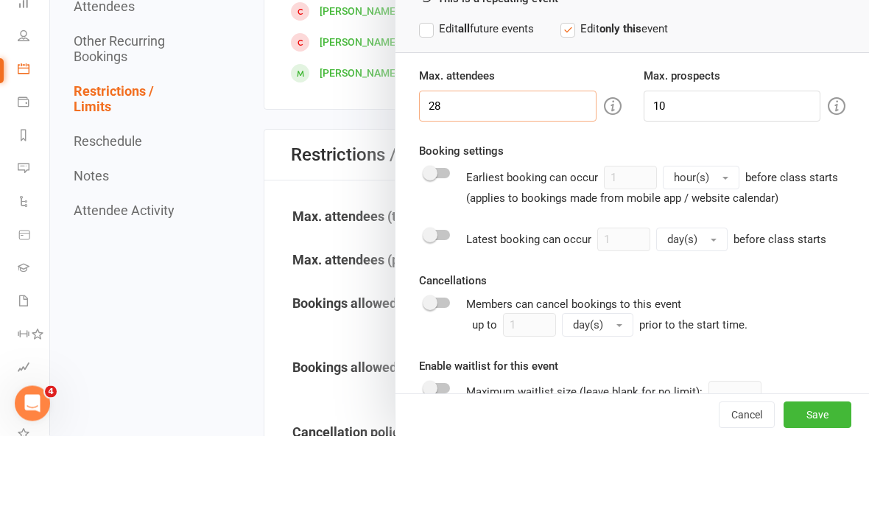
type input "2"
type input "30"
click at [211, 158] on div at bounding box center [459, 261] width 819 height 523
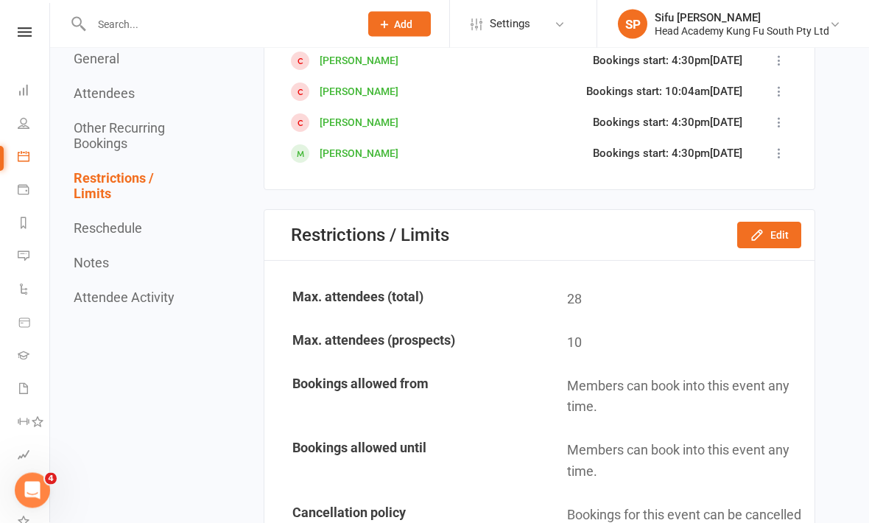
click at [771, 229] on button "Edit" at bounding box center [769, 235] width 64 height 27
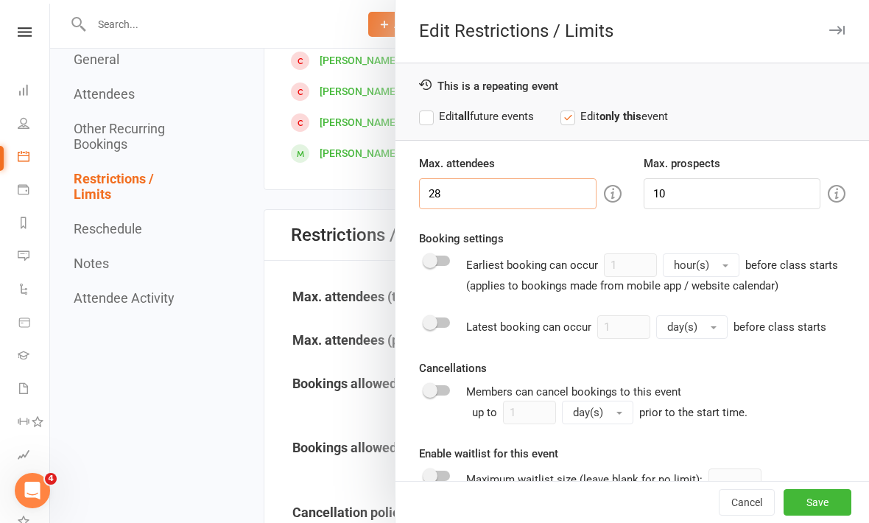
click at [460, 190] on input "28" at bounding box center [508, 193] width 178 height 31
type input "2"
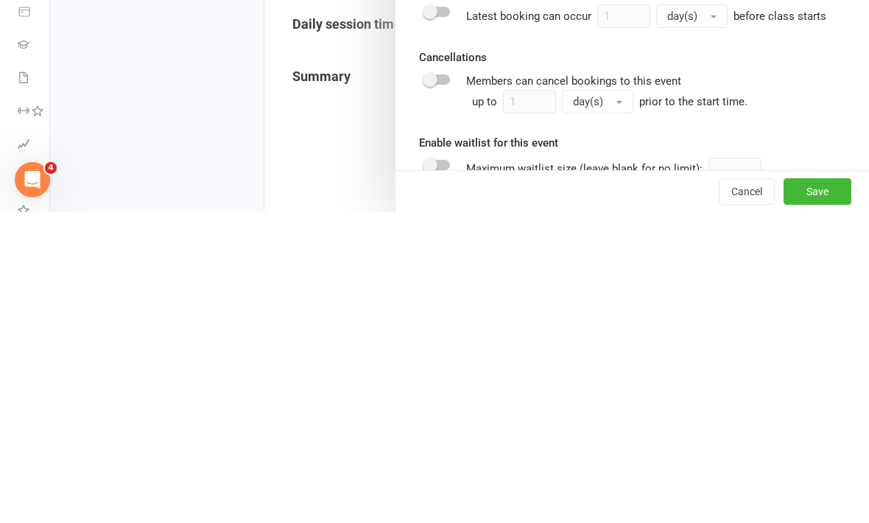
type input "30"
click at [818, 489] on button "Save" at bounding box center [818, 502] width 68 height 27
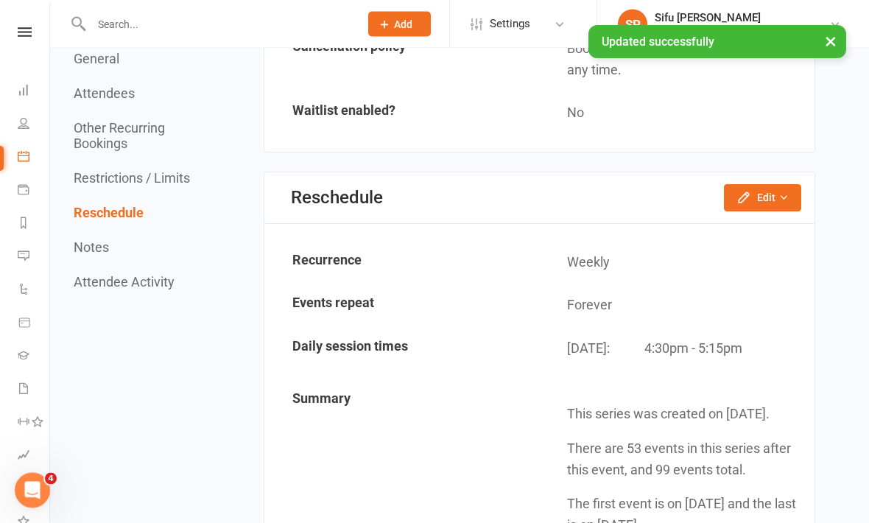
scroll to position [2917, 0]
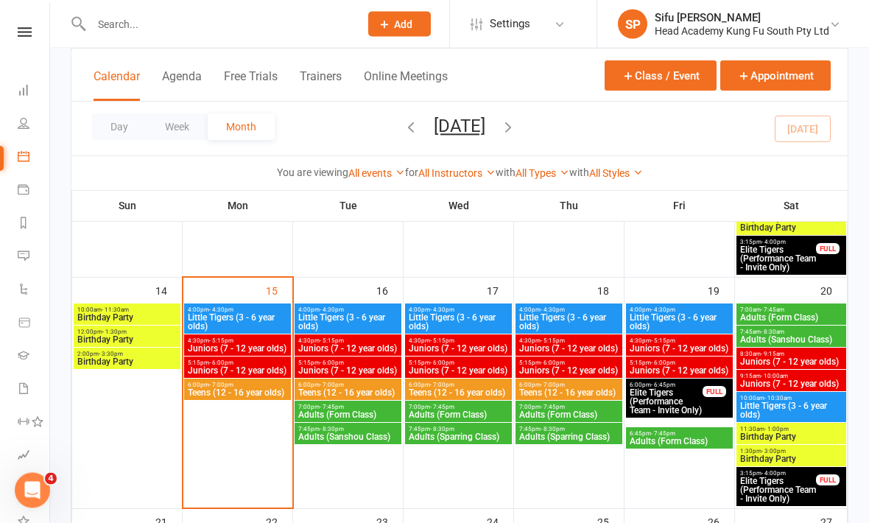
scroll to position [499, 0]
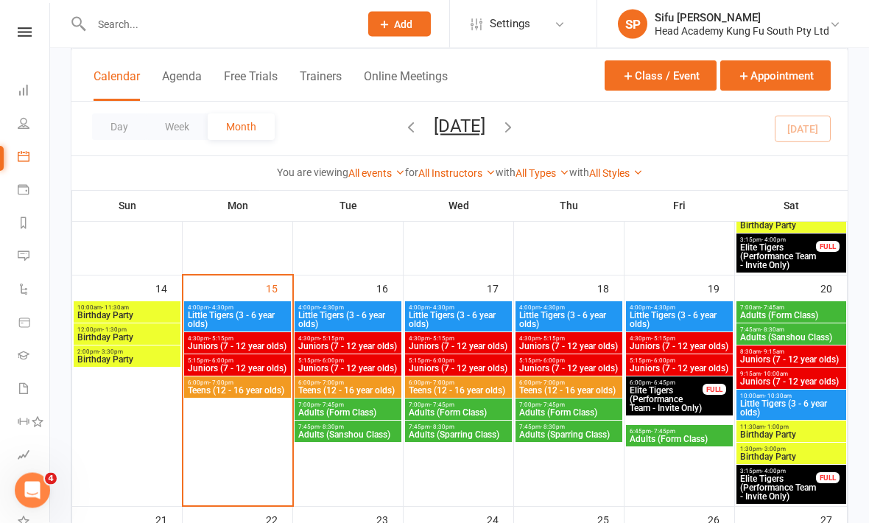
click at [270, 343] on span "Juniors (7 - 12 year olds)" at bounding box center [237, 347] width 101 height 9
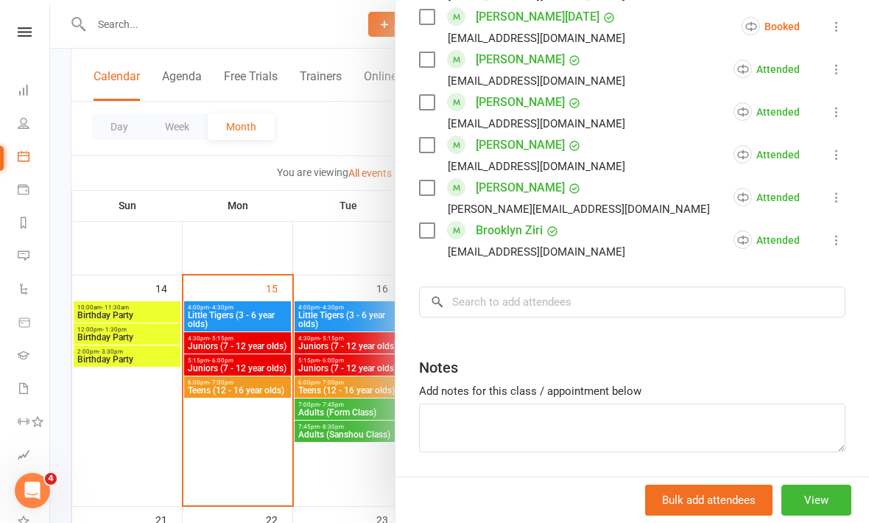
scroll to position [1208, 0]
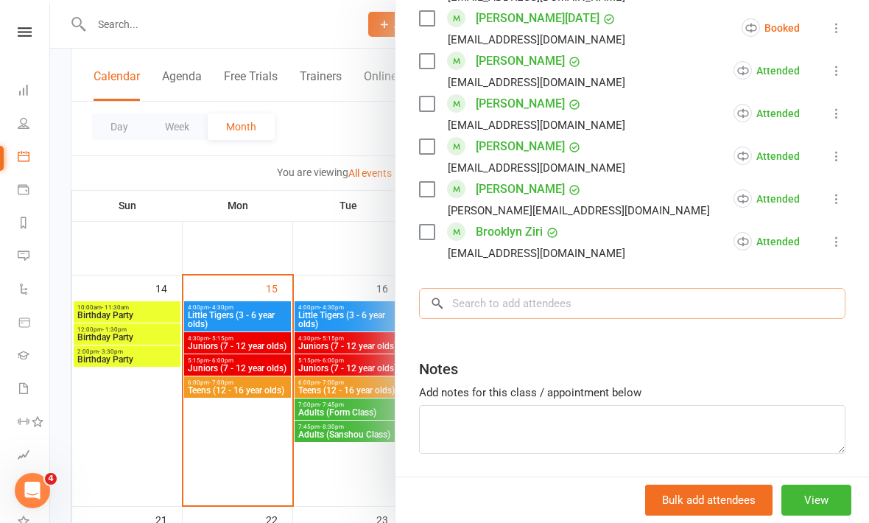
click at [510, 298] on input "search" at bounding box center [632, 303] width 427 height 31
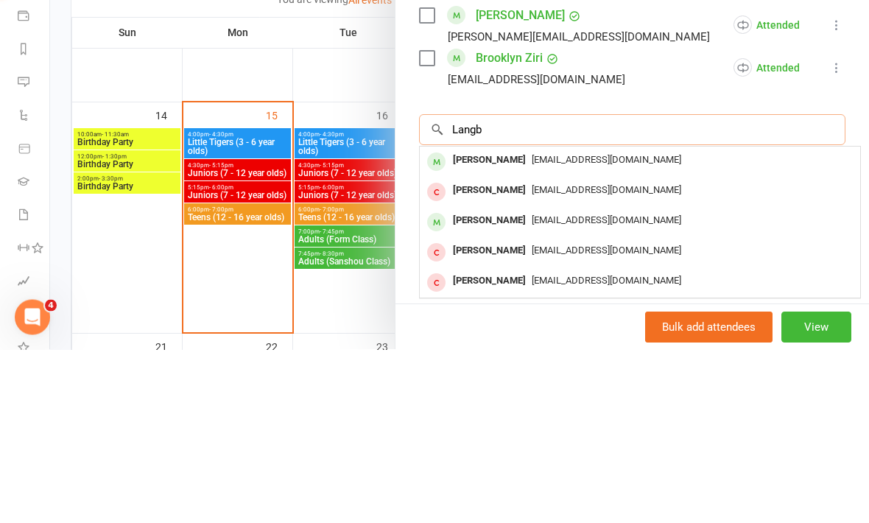
type input "Langb"
click at [557, 328] on span "[EMAIL_ADDRESS][DOMAIN_NAME]" at bounding box center [607, 333] width 150 height 11
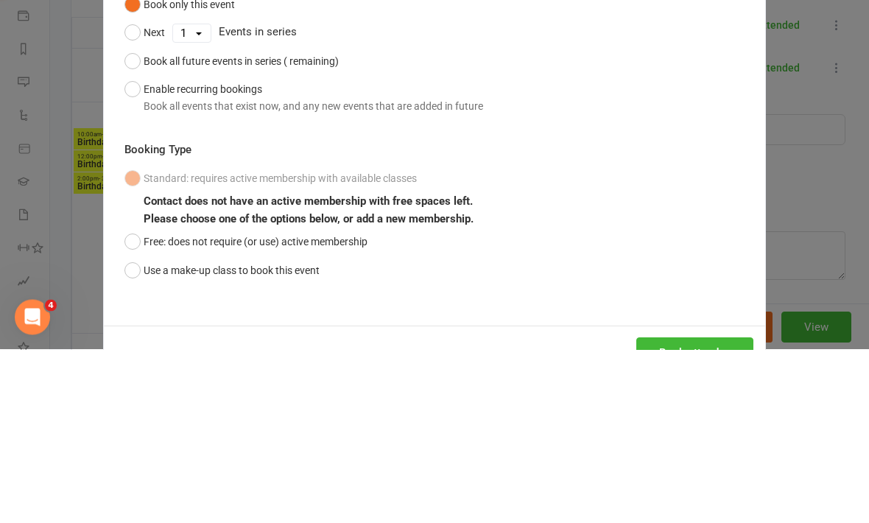
scroll to position [673, 0]
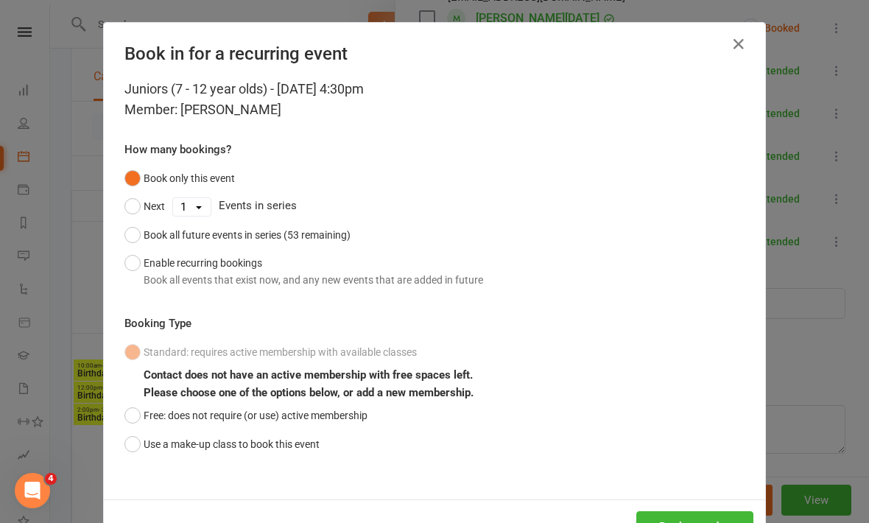
click at [131, 264] on button "Enable recurring bookings Book all events that exist now, and any new events th…" at bounding box center [303, 271] width 359 height 45
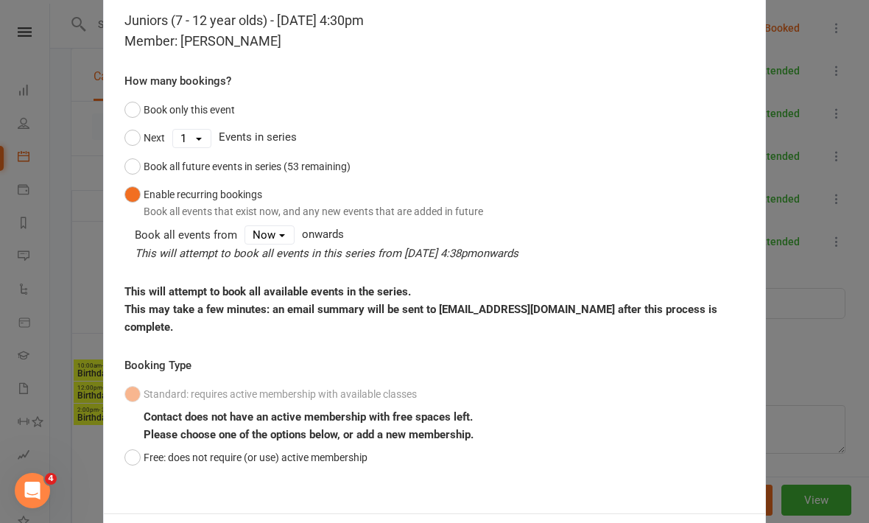
scroll to position [68, 0]
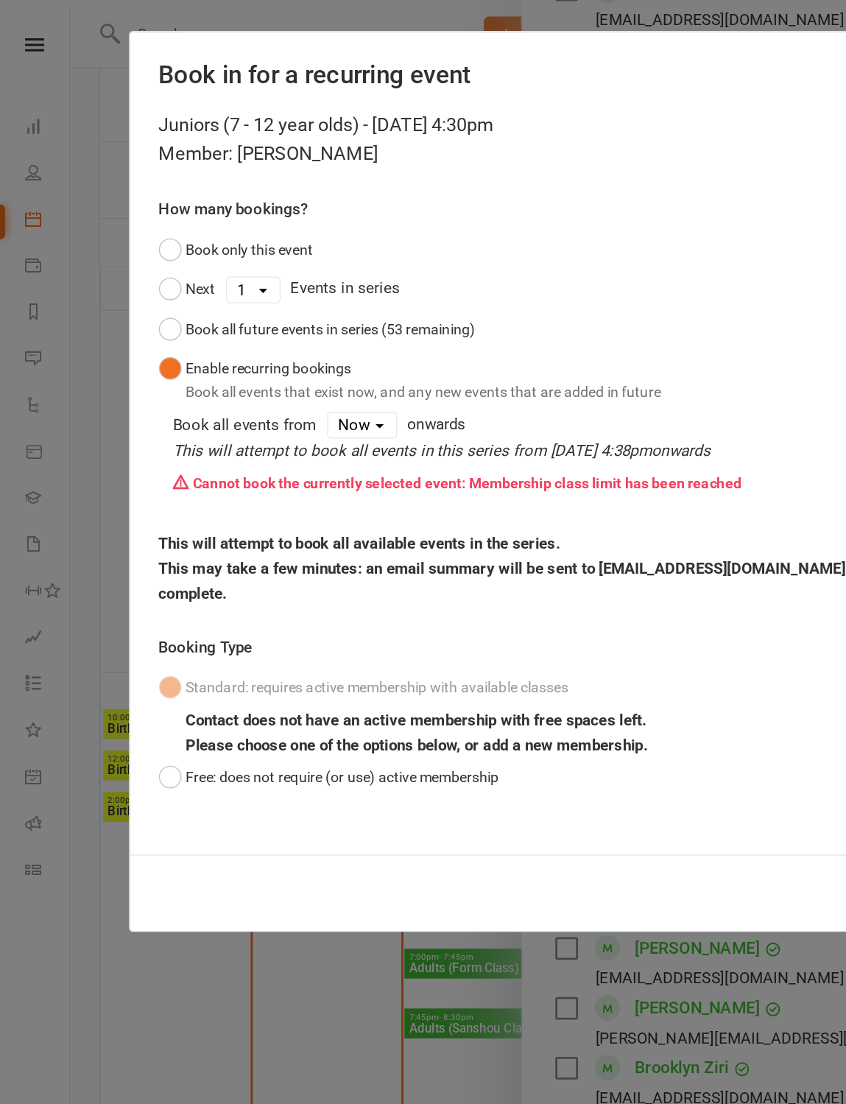
scroll to position [681, 0]
